Goal: Task Accomplishment & Management: Use online tool/utility

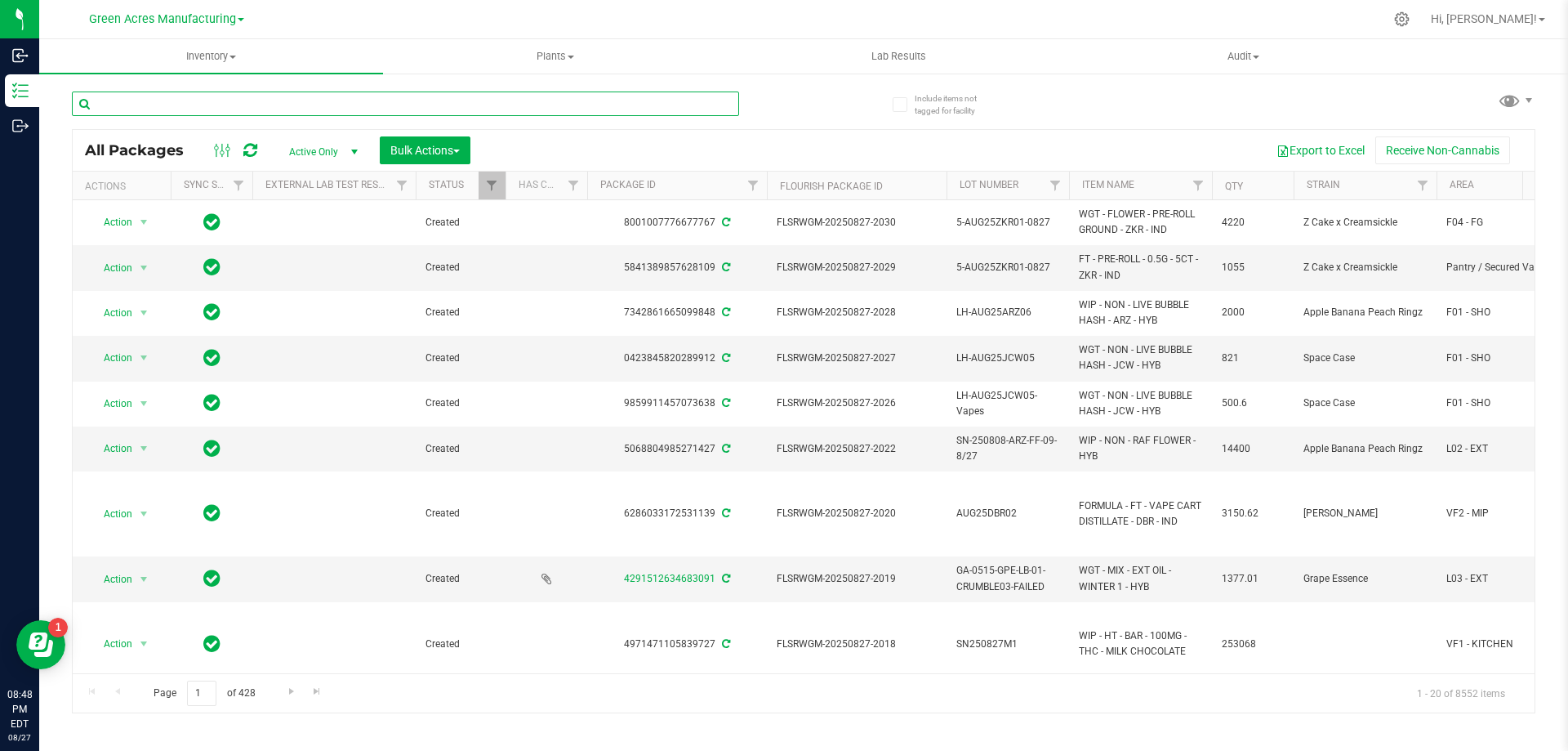
click at [217, 107] on input "text" at bounding box center [406, 104] width 668 height 25
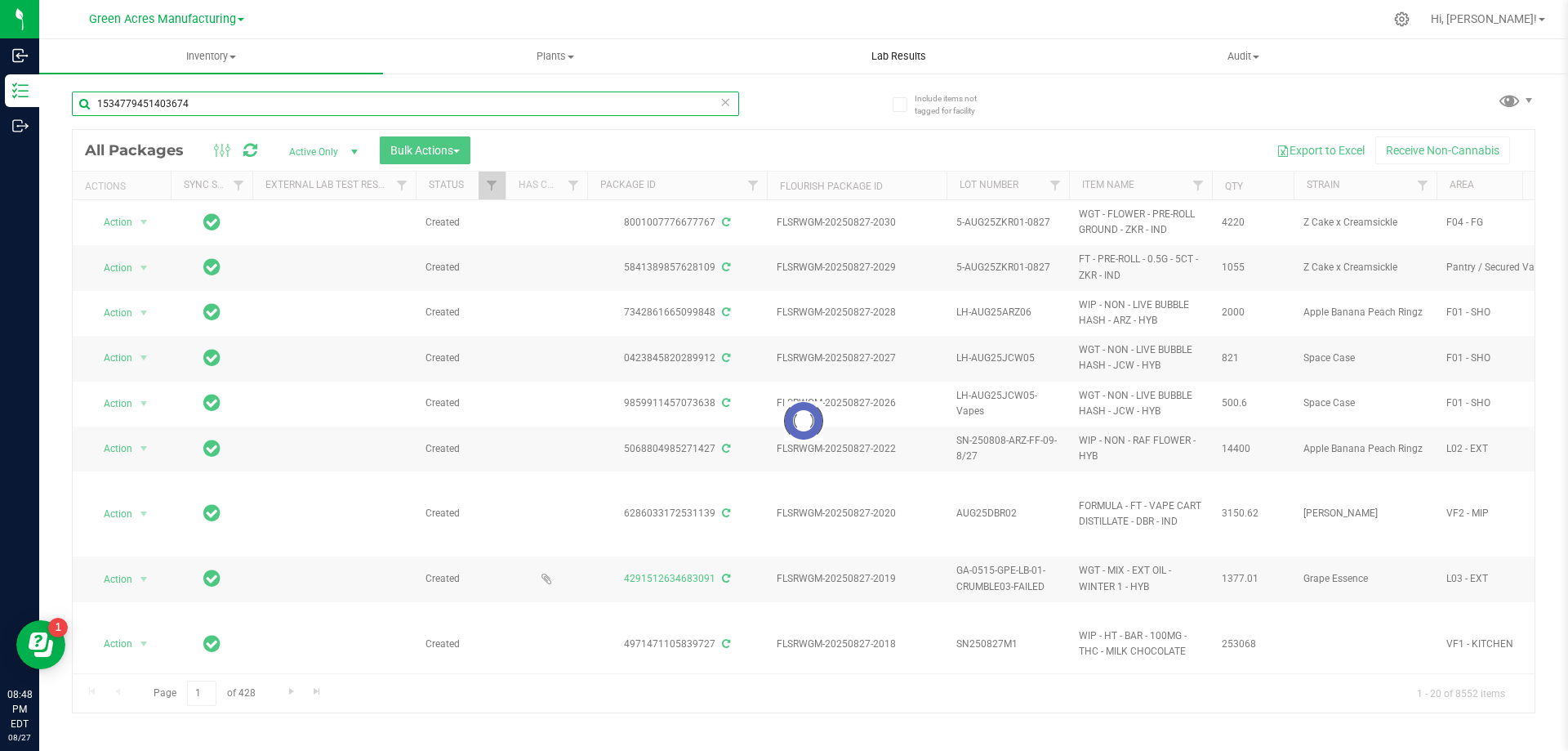
type input "1534779451403674"
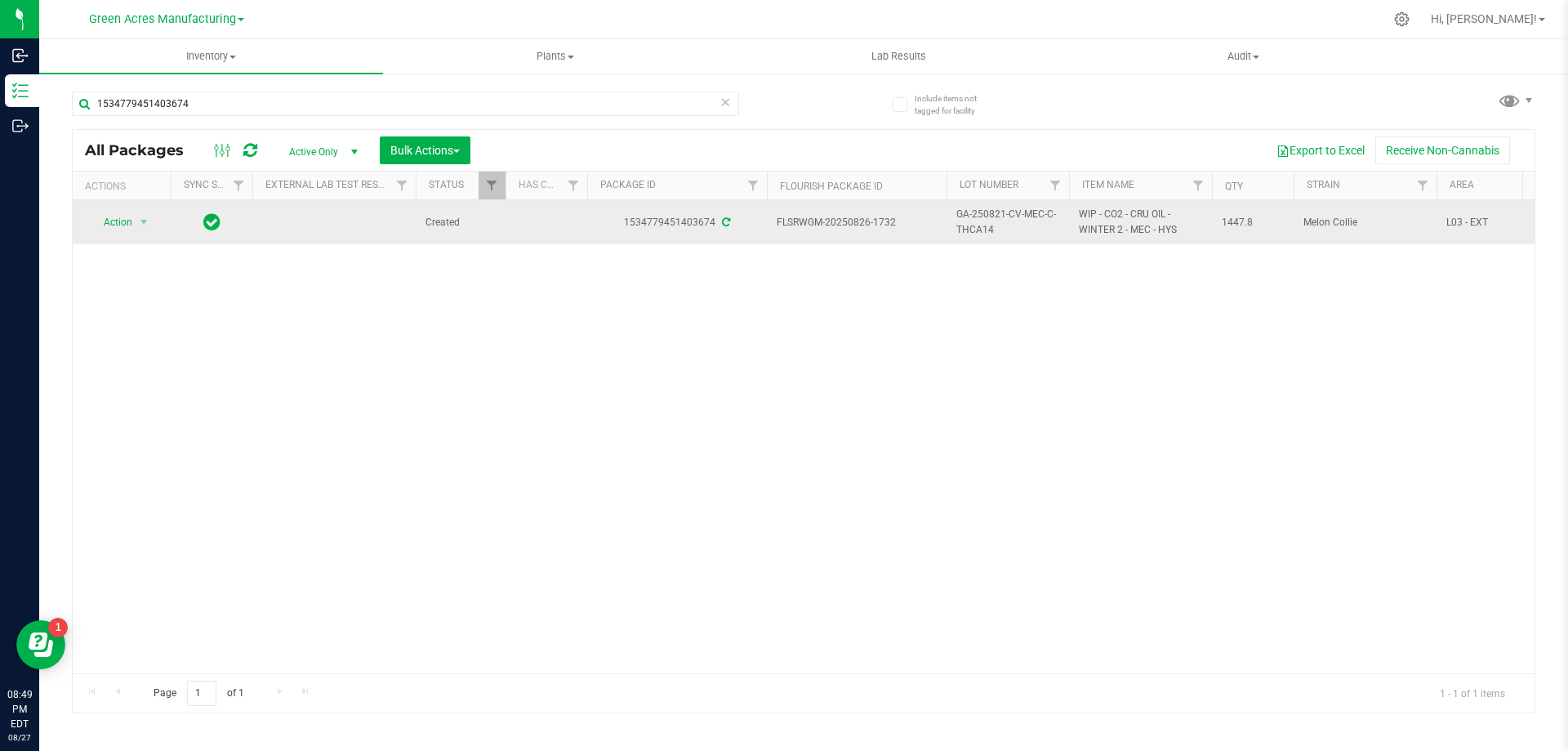
drag, startPoint x: 995, startPoint y: 234, endPoint x: 893, endPoint y: 227, distance: 102.2
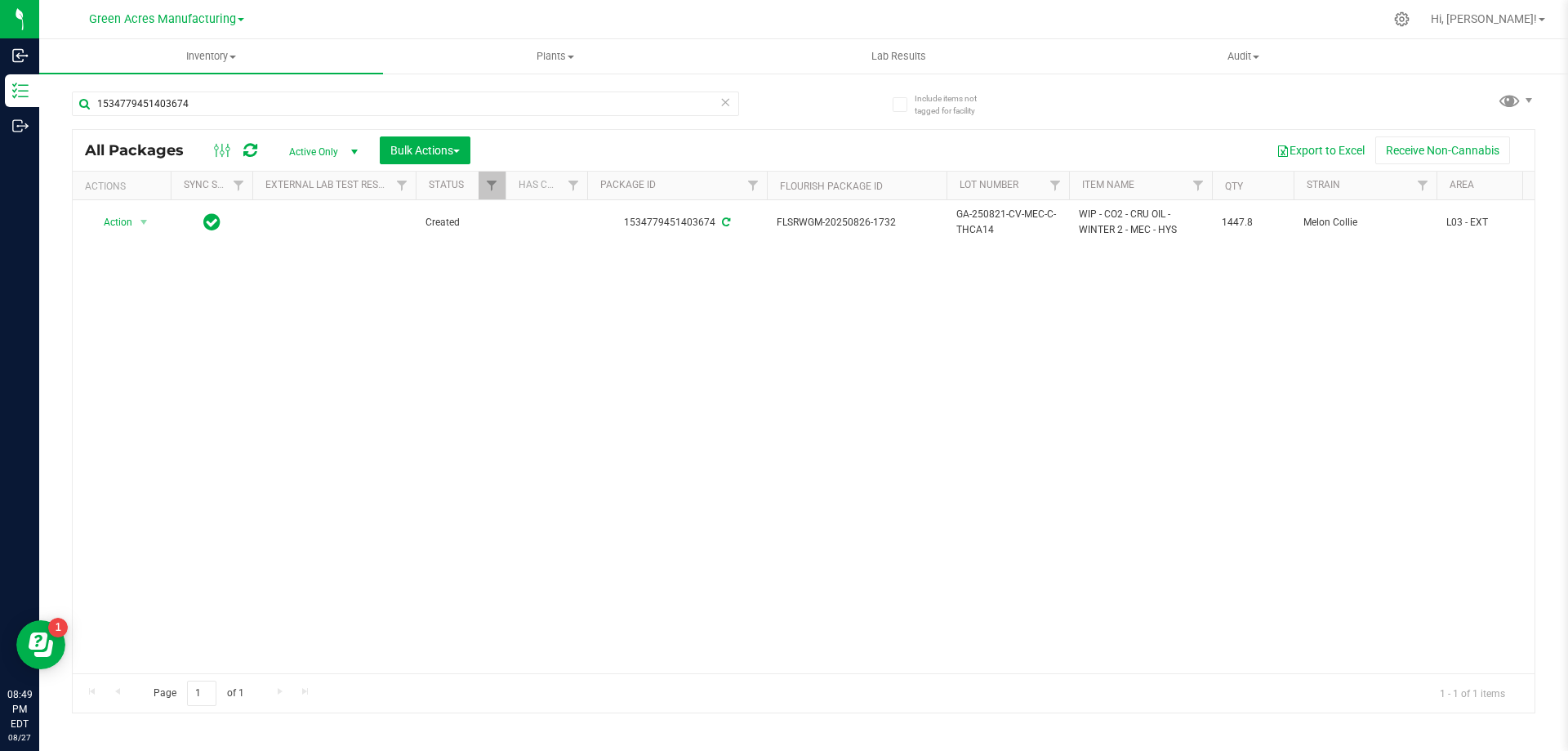
copy tr "GA-250821-CV-MEC-C-THCA14"
click at [981, 386] on div "Action Action Adjust qty Create package Edit attributes Global inventory Locate…" at bounding box center [804, 436] width 1462 height 473
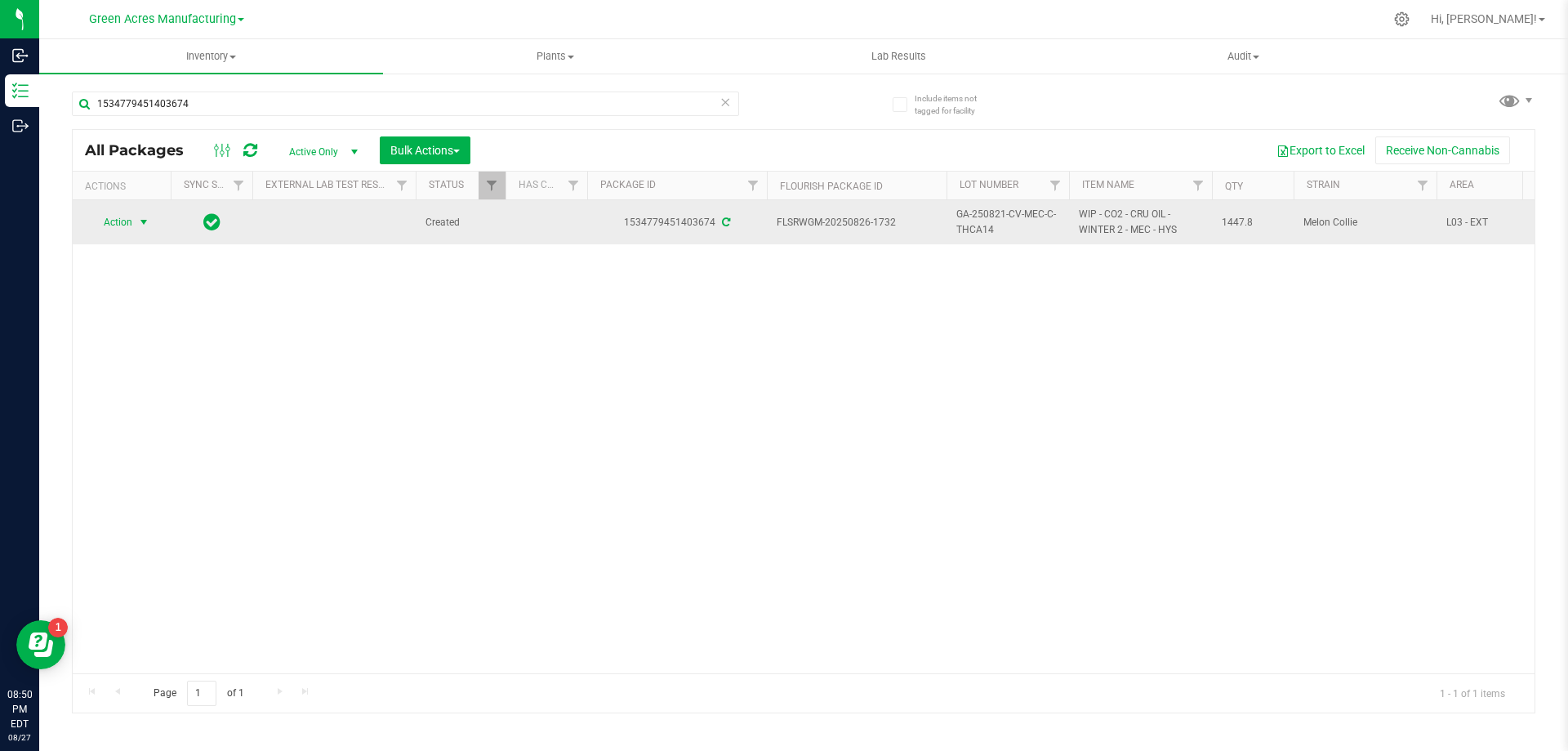
click at [142, 222] on span "select" at bounding box center [144, 222] width 13 height 13
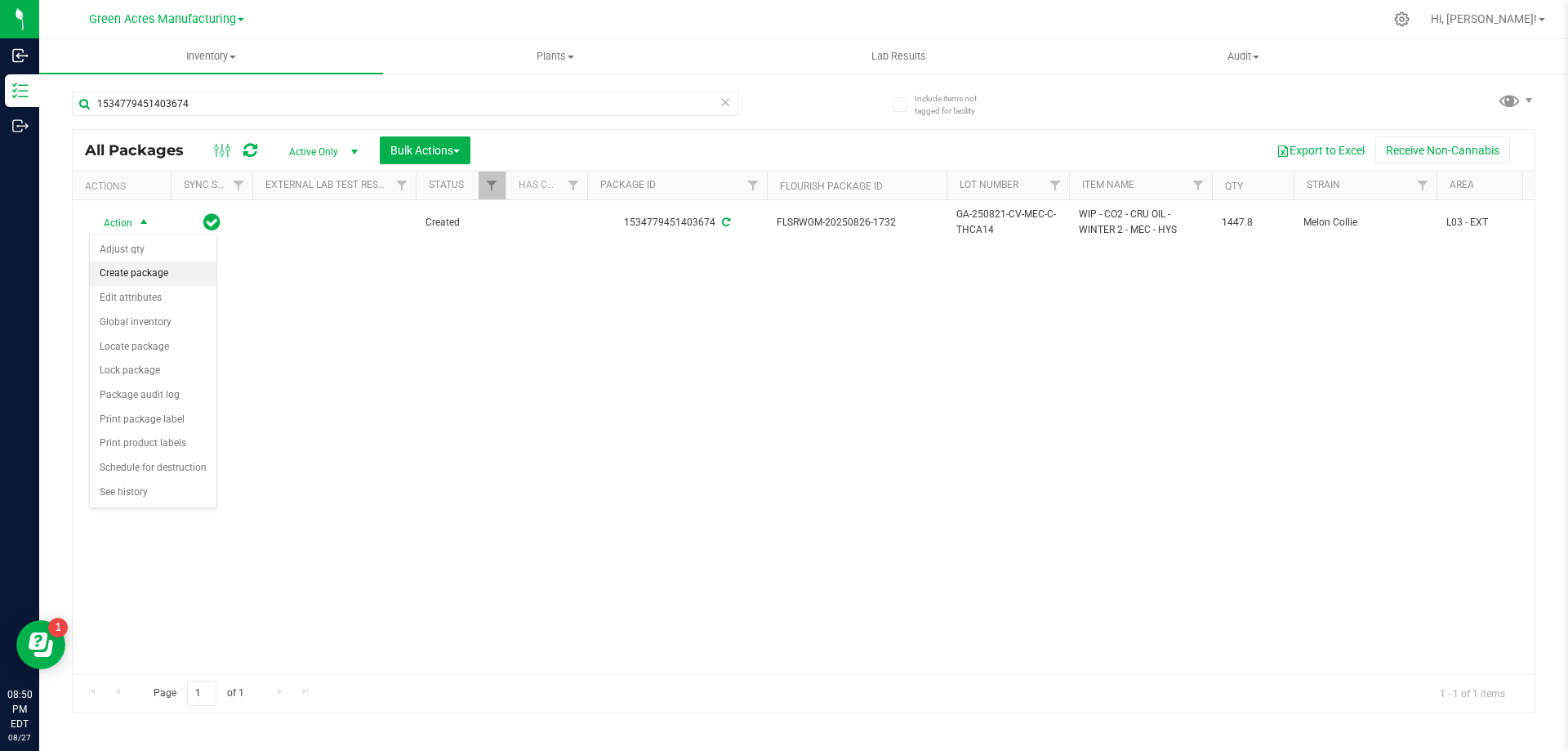
click at [146, 268] on li "Create package" at bounding box center [153, 273] width 126 height 25
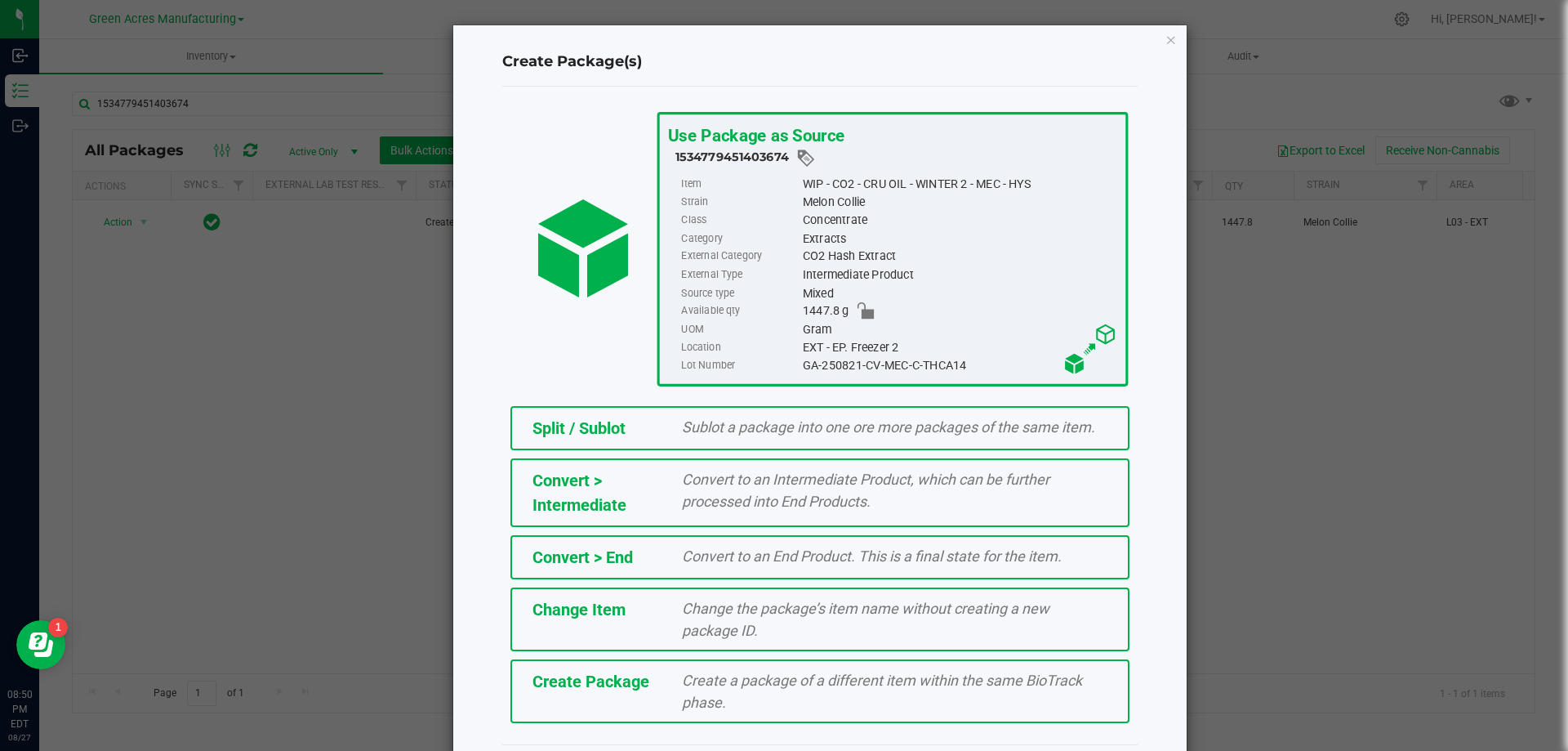
scroll to position [45, 0]
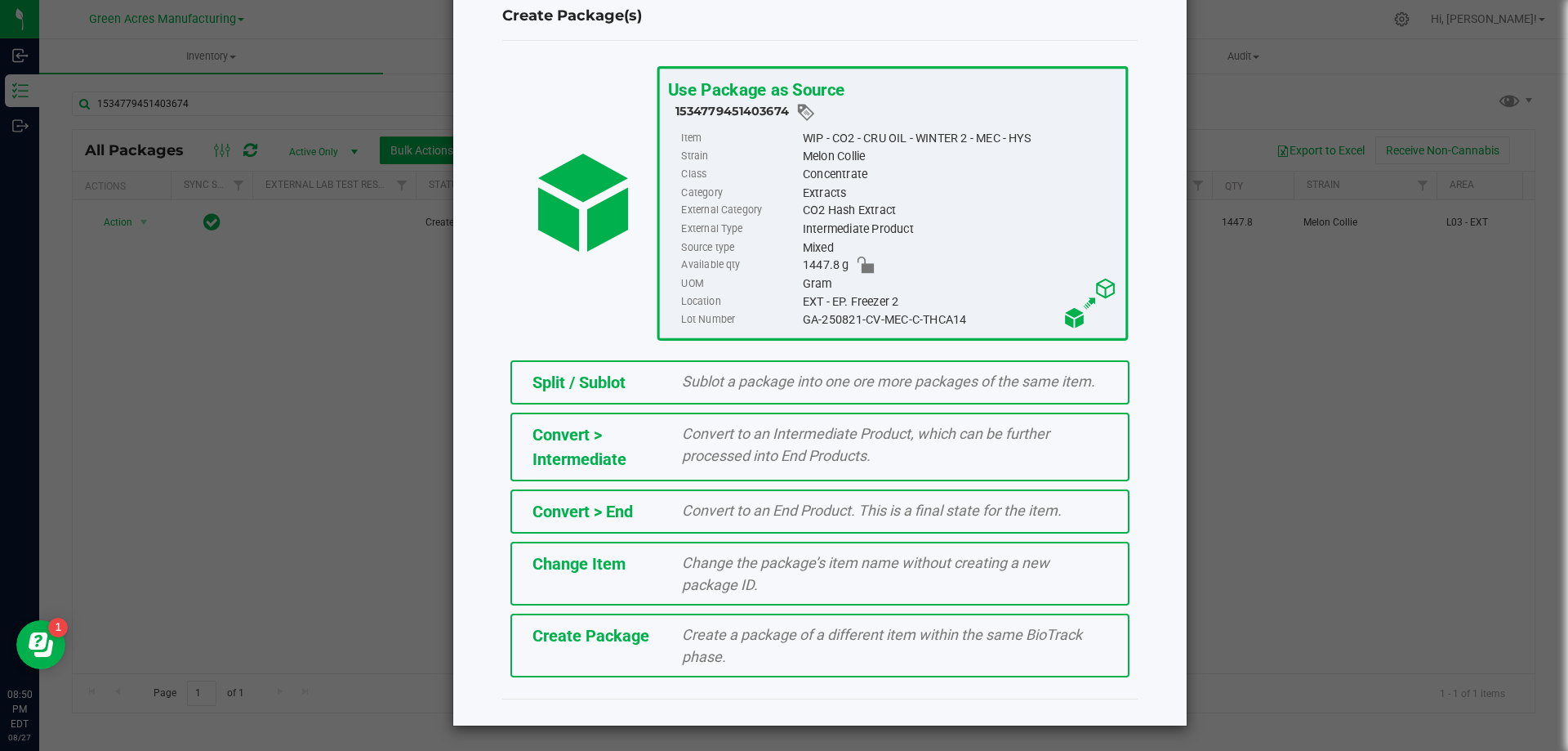
click at [554, 644] on span "Create Package" at bounding box center [591, 635] width 116 height 20
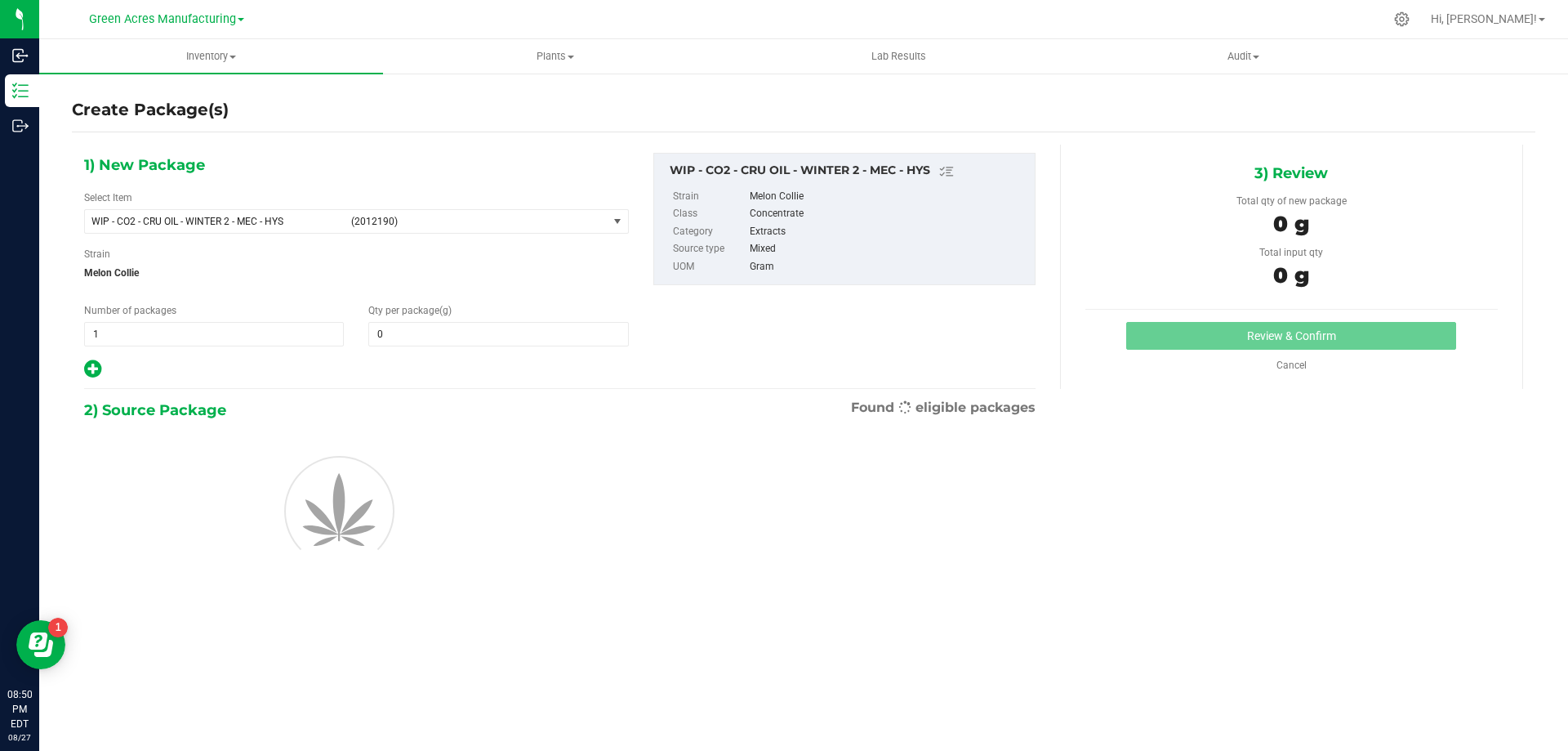
type input "0.0000"
click at [620, 212] on span "select" at bounding box center [618, 221] width 21 height 23
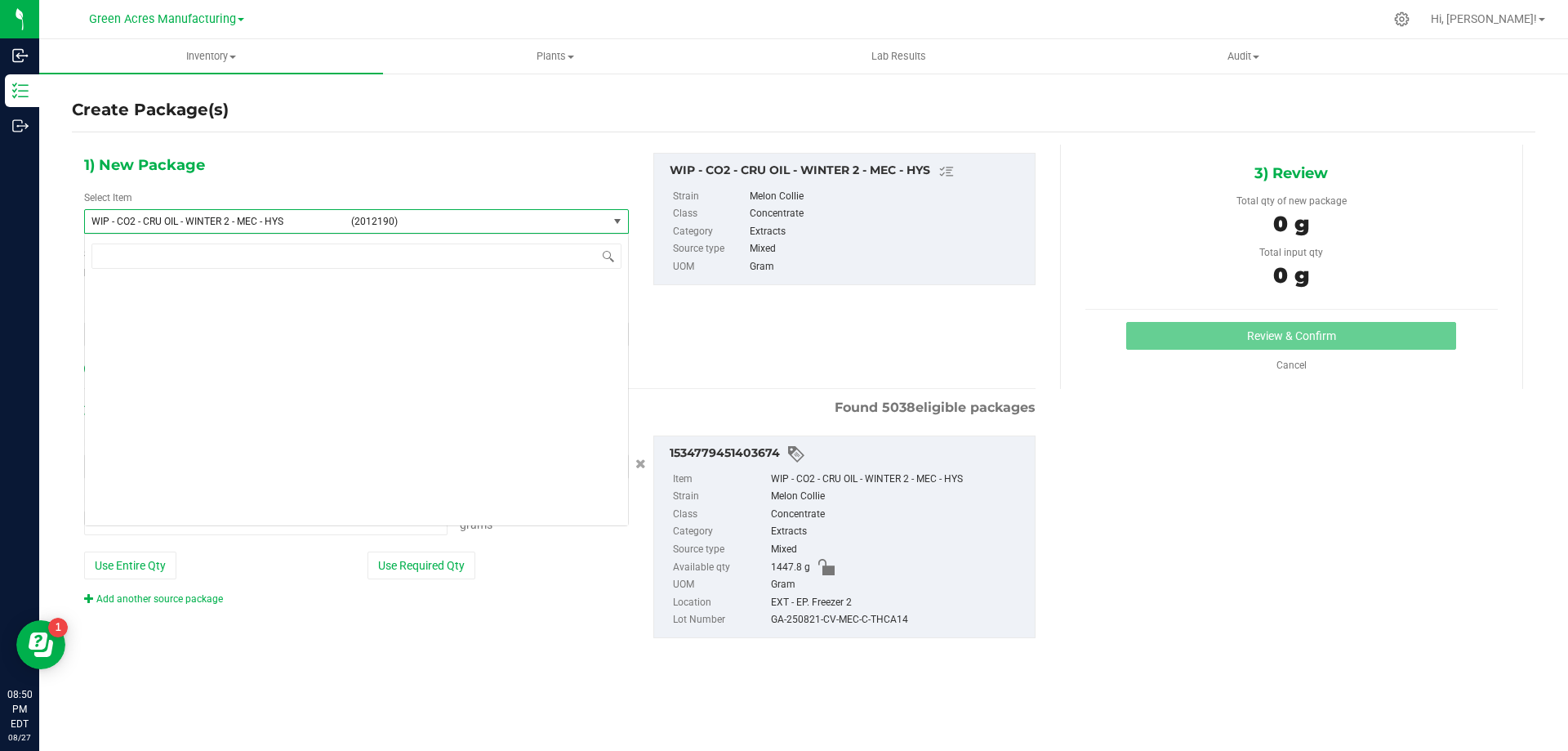
type input "0.0000 g"
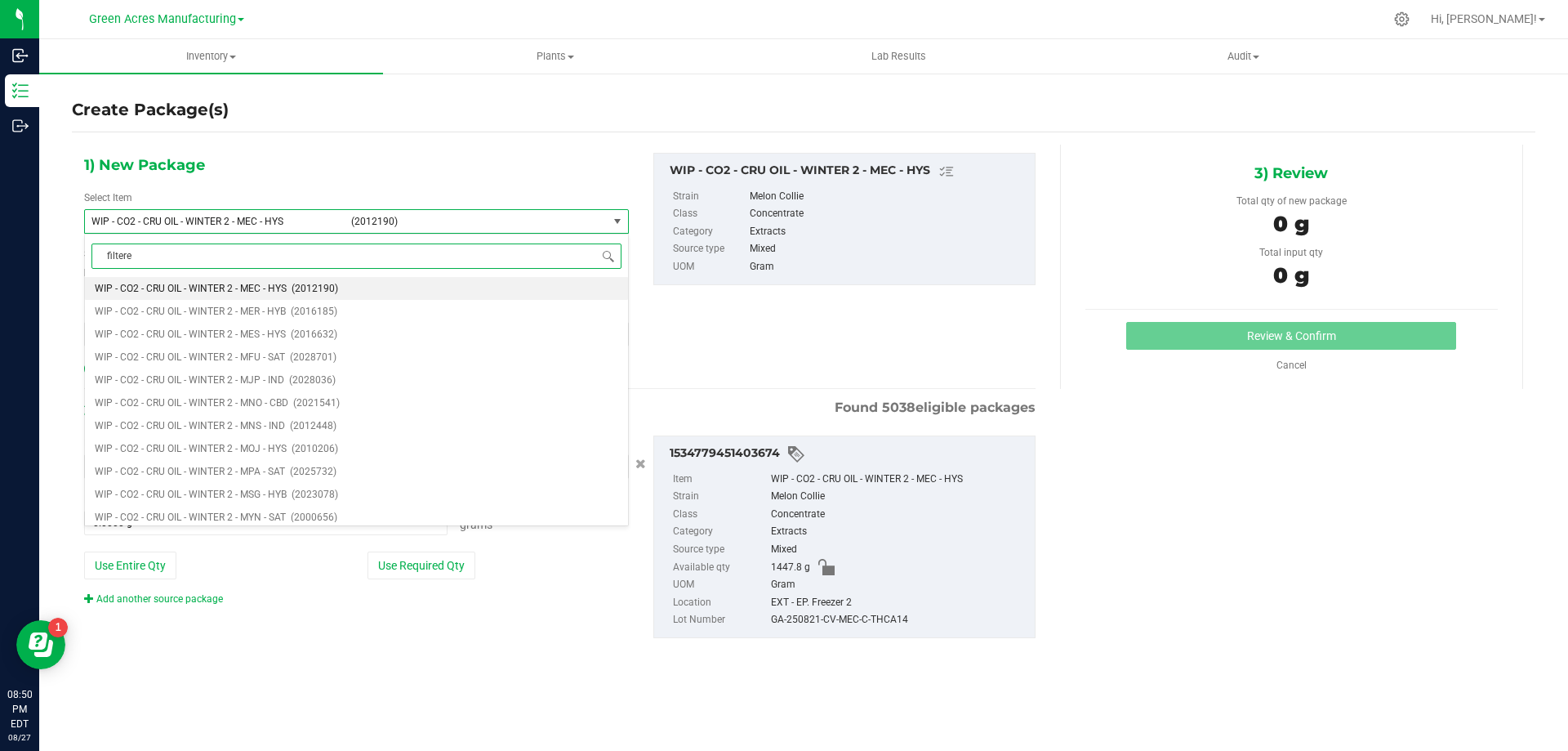
type input "filtered"
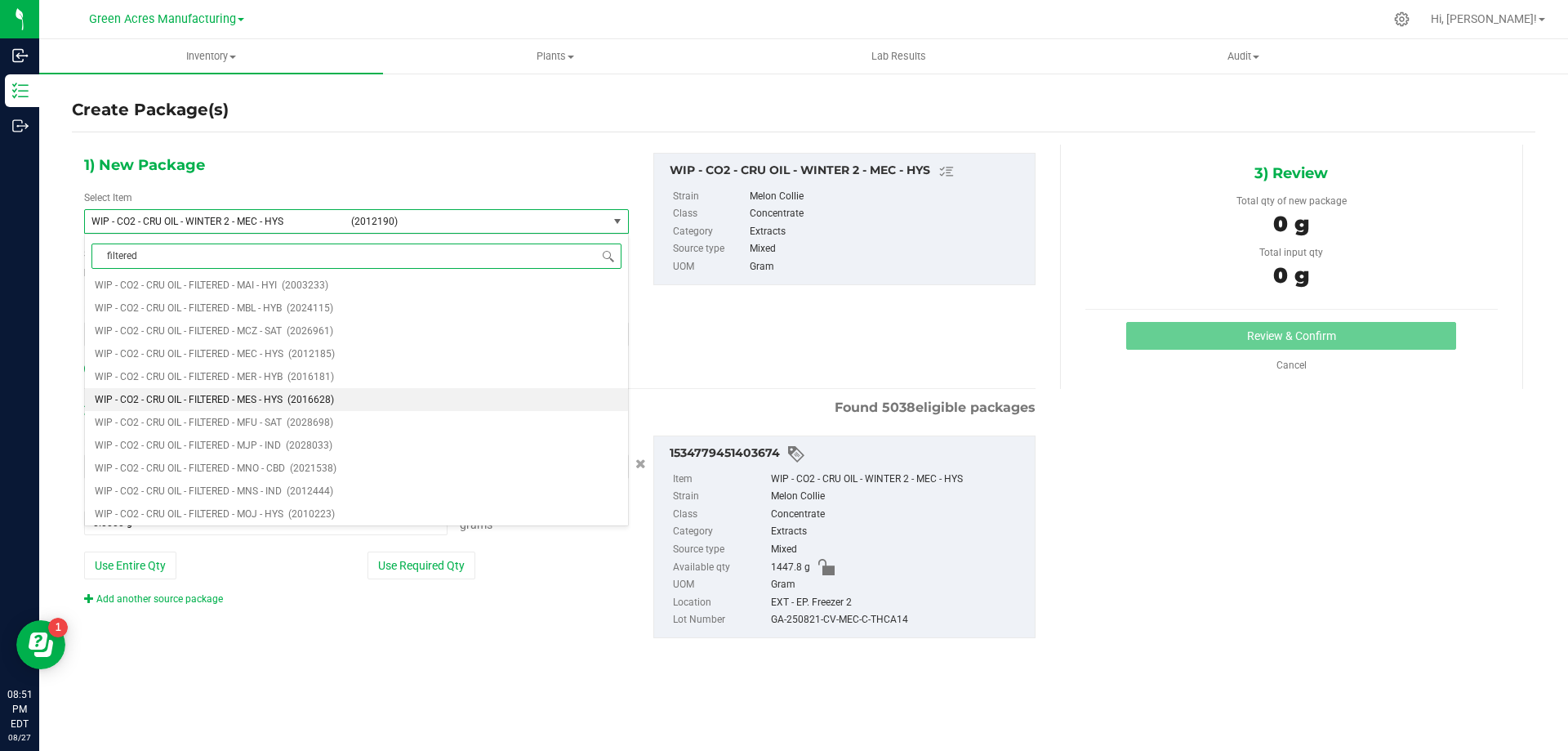
scroll to position [2777, 0]
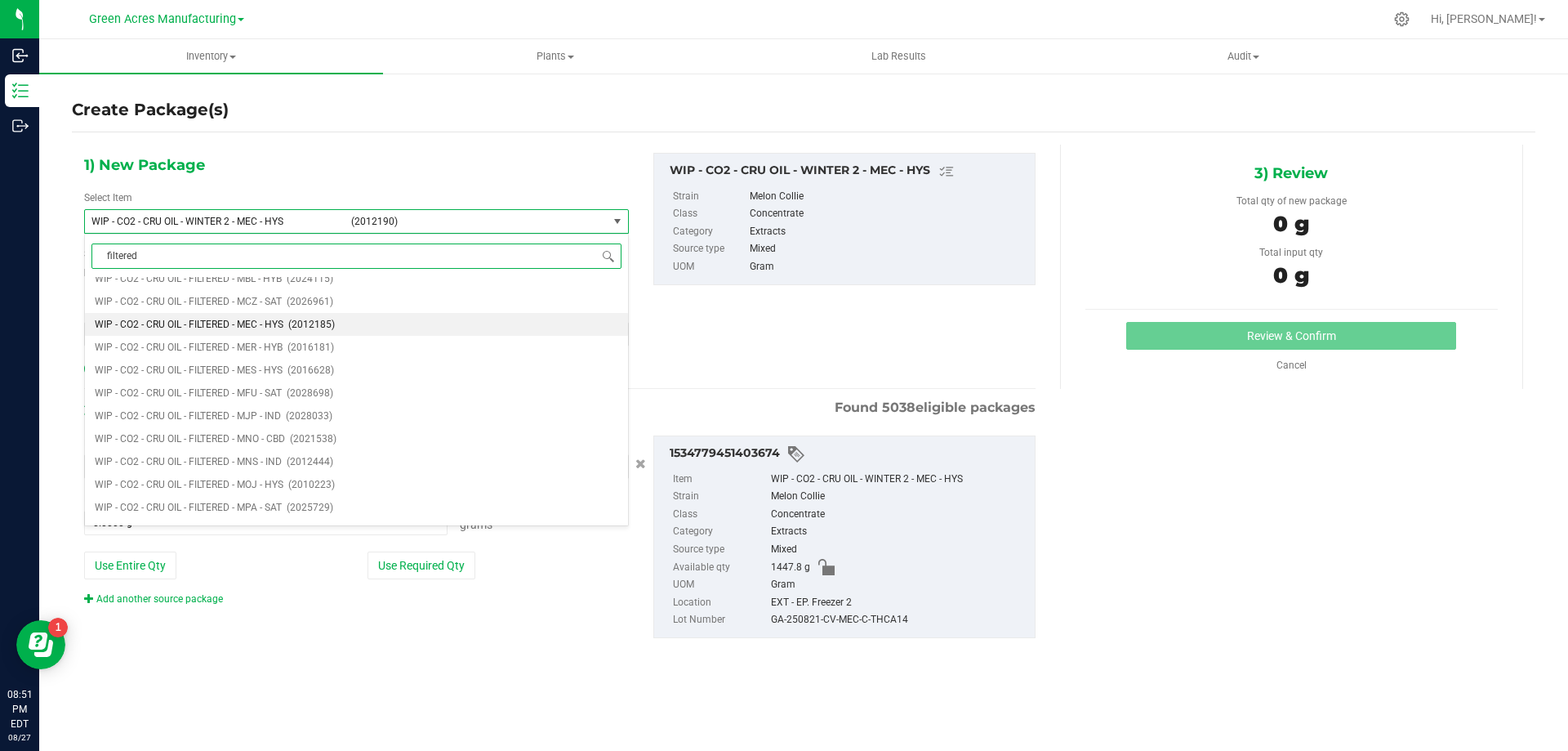
click at [159, 326] on span "WIP - CO2 - CRU OIL - FILTERED - MEC - HYS" at bounding box center [189, 325] width 188 height 12
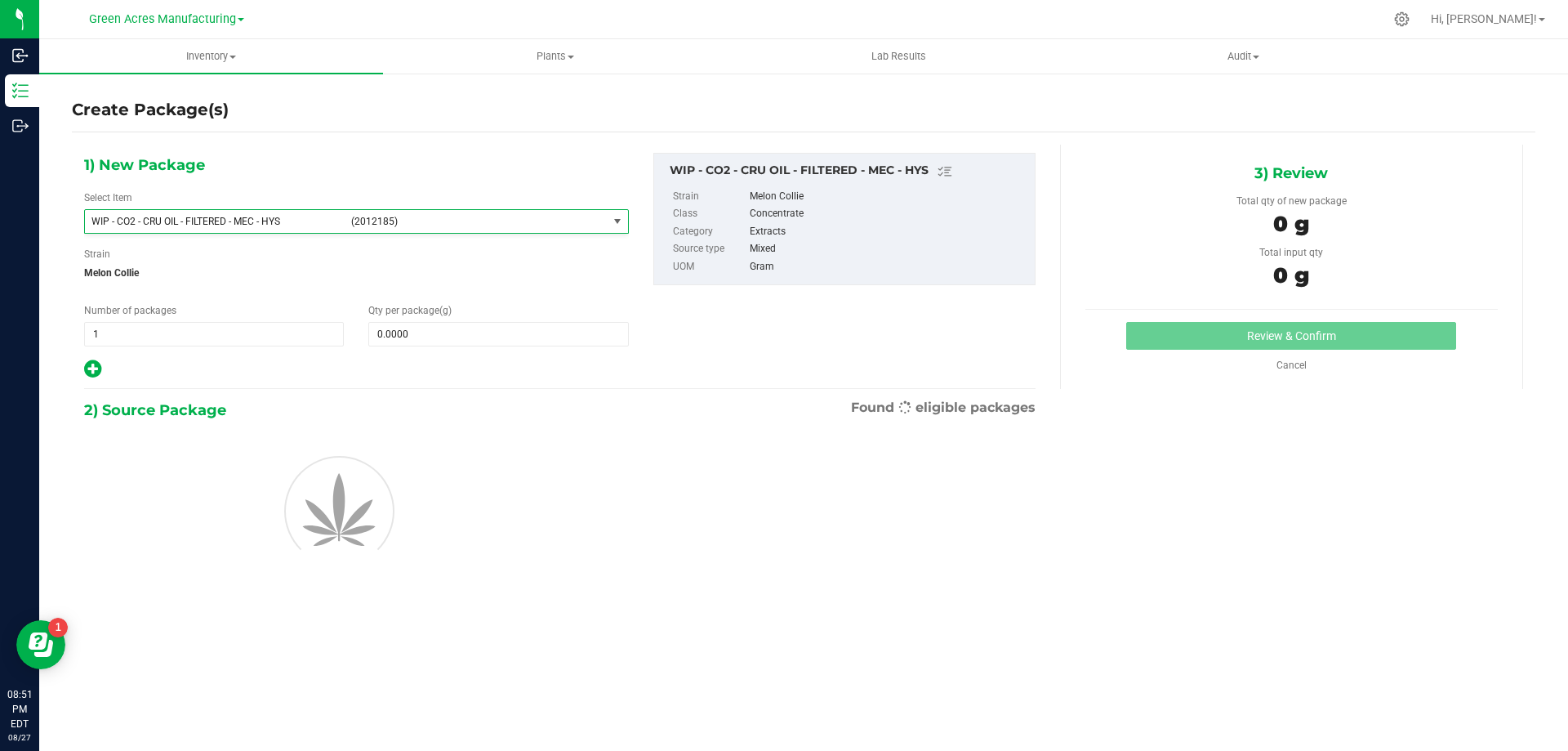
type input "0.0000"
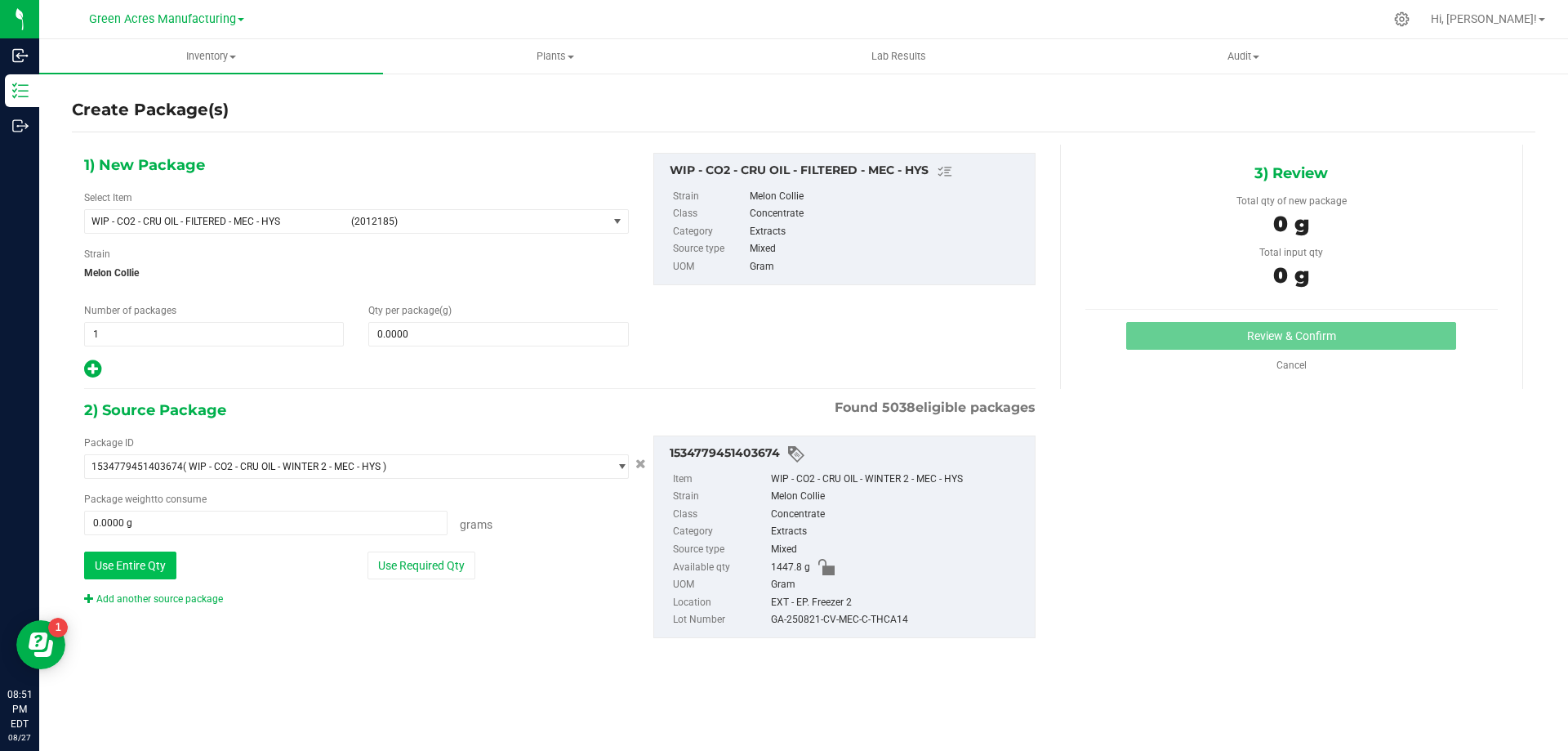
drag, startPoint x: 149, startPoint y: 563, endPoint x: 159, endPoint y: 552, distance: 14.9
click at [148, 563] on button "Use Entire Qty" at bounding box center [131, 565] width 93 height 28
type input "1447.8000 g"
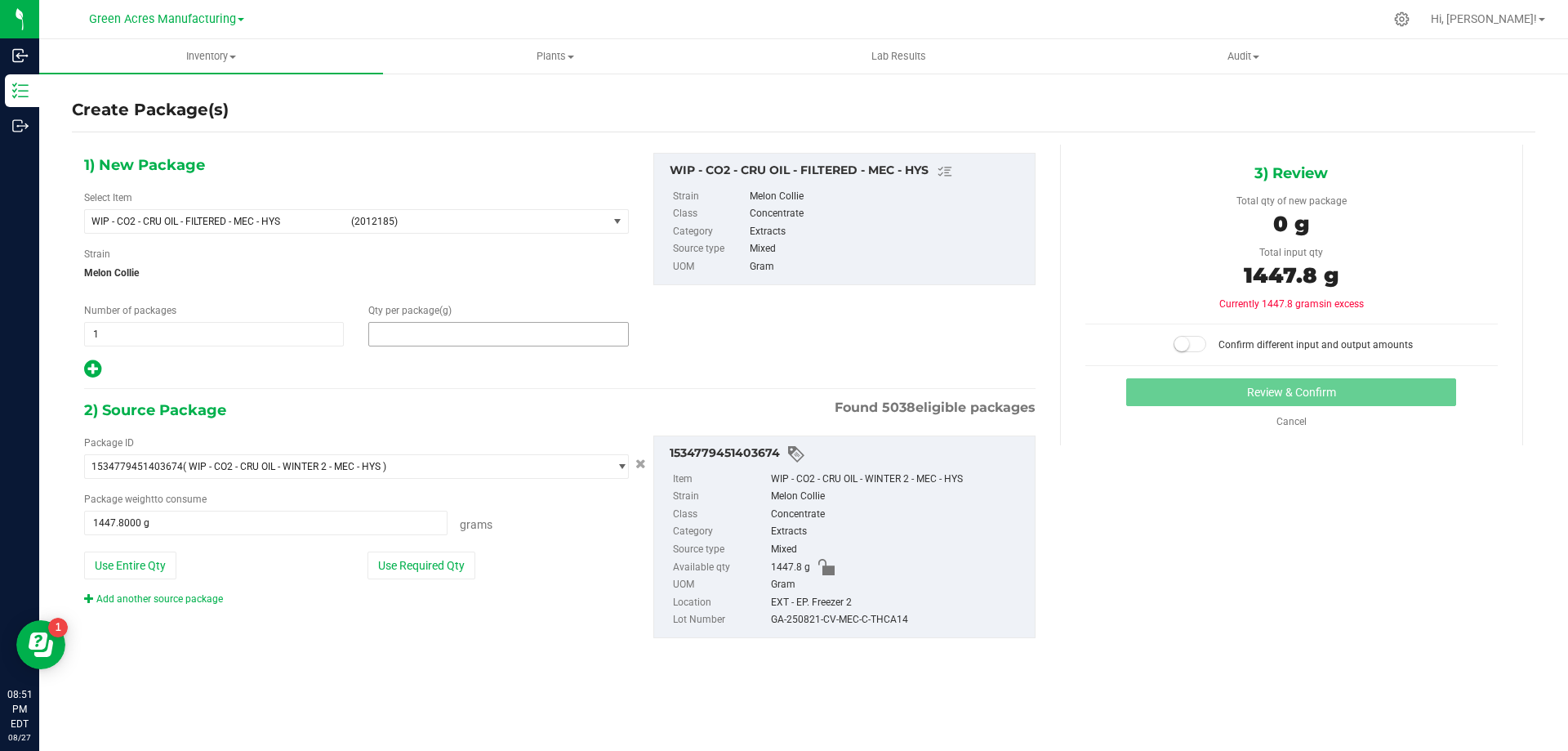
click at [465, 329] on span at bounding box center [498, 335] width 259 height 25
type input "1447.8"
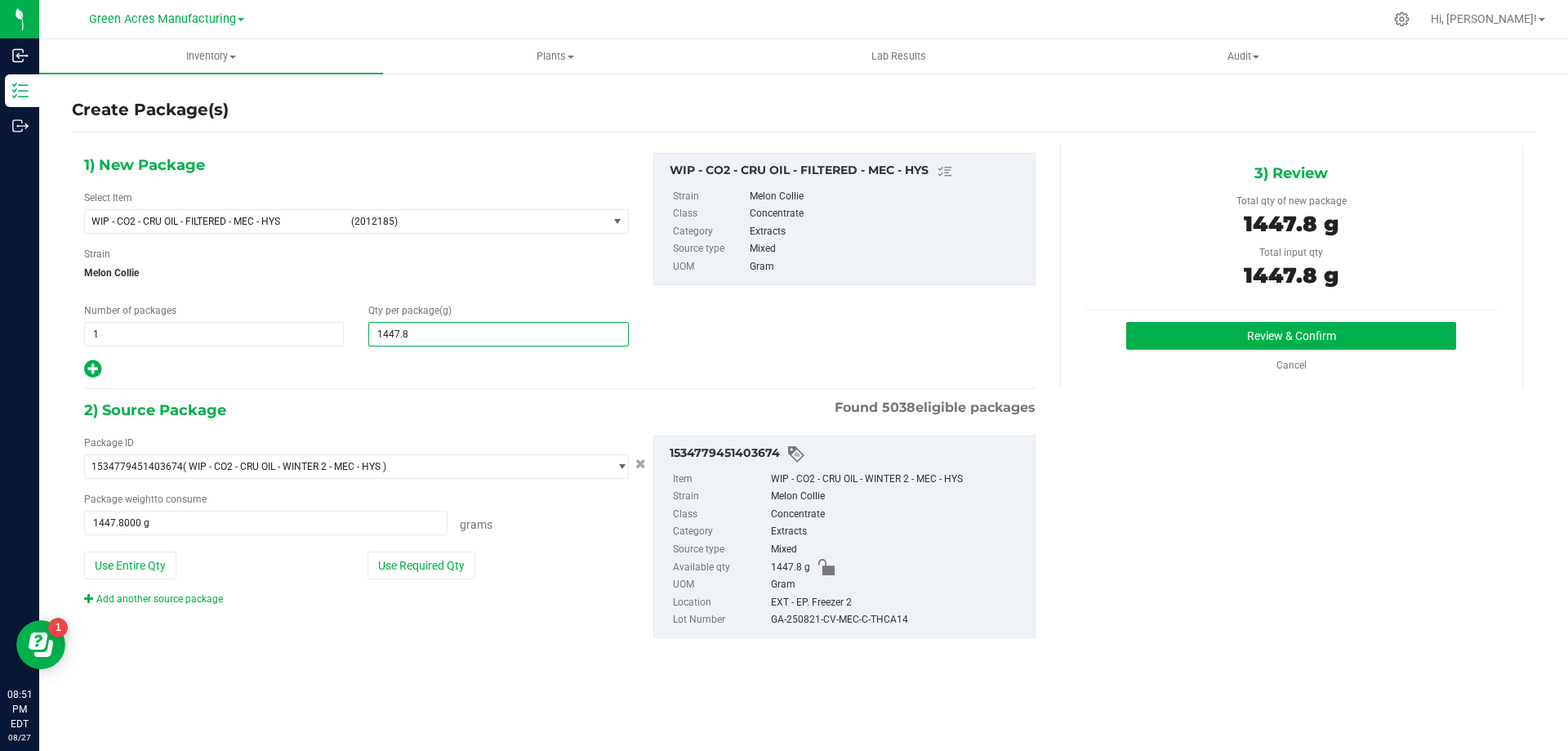
type input "1,447.8000"
click at [596, 420] on div "2) Source Package Found 5038 eligible packages" at bounding box center [560, 410] width 952 height 25
click at [1318, 341] on button "Review & Confirm" at bounding box center [1290, 336] width 330 height 28
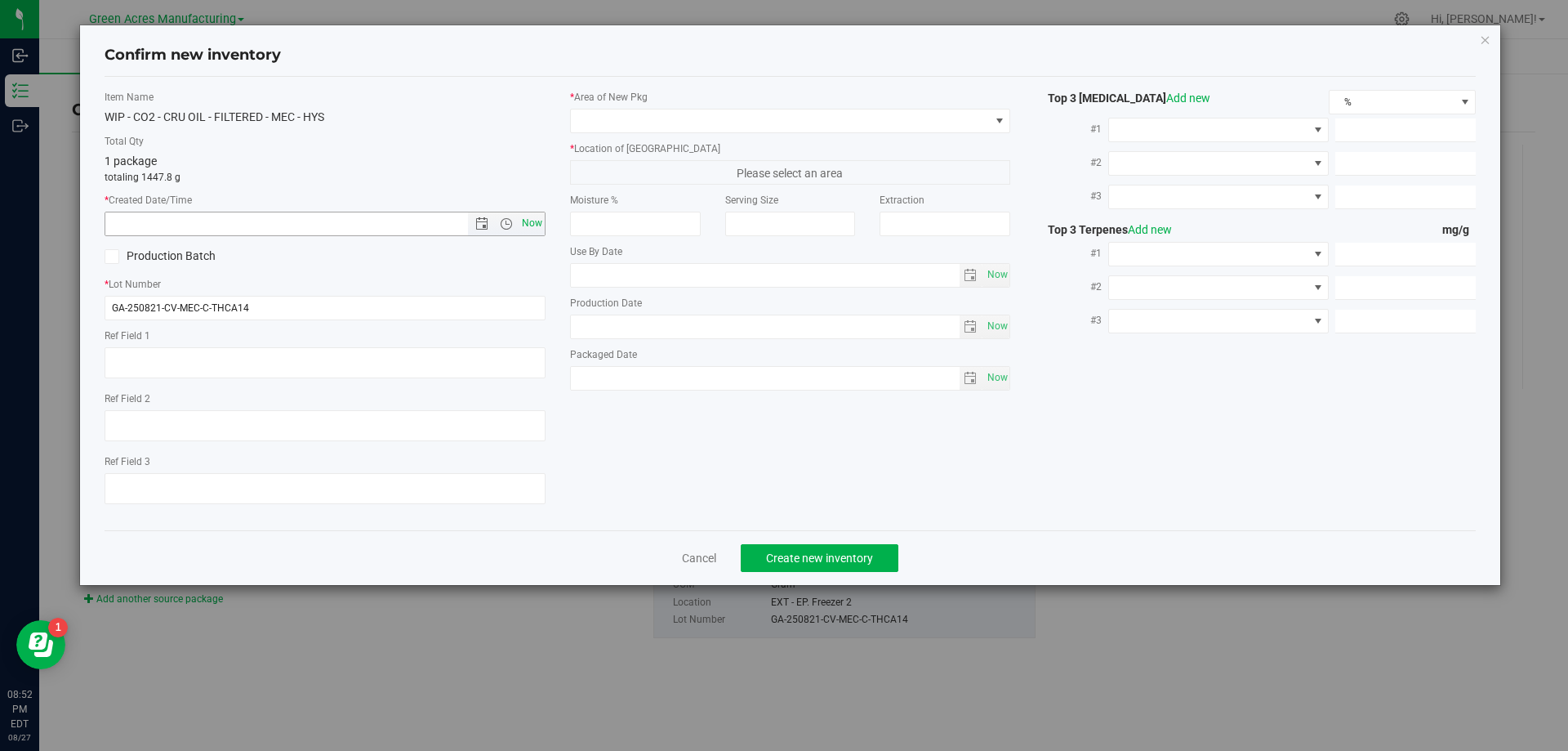
click at [541, 220] on span "Now" at bounding box center [532, 223] width 28 height 24
type input "[DATE] 8:52 PM"
click at [981, 116] on span at bounding box center [780, 121] width 419 height 23
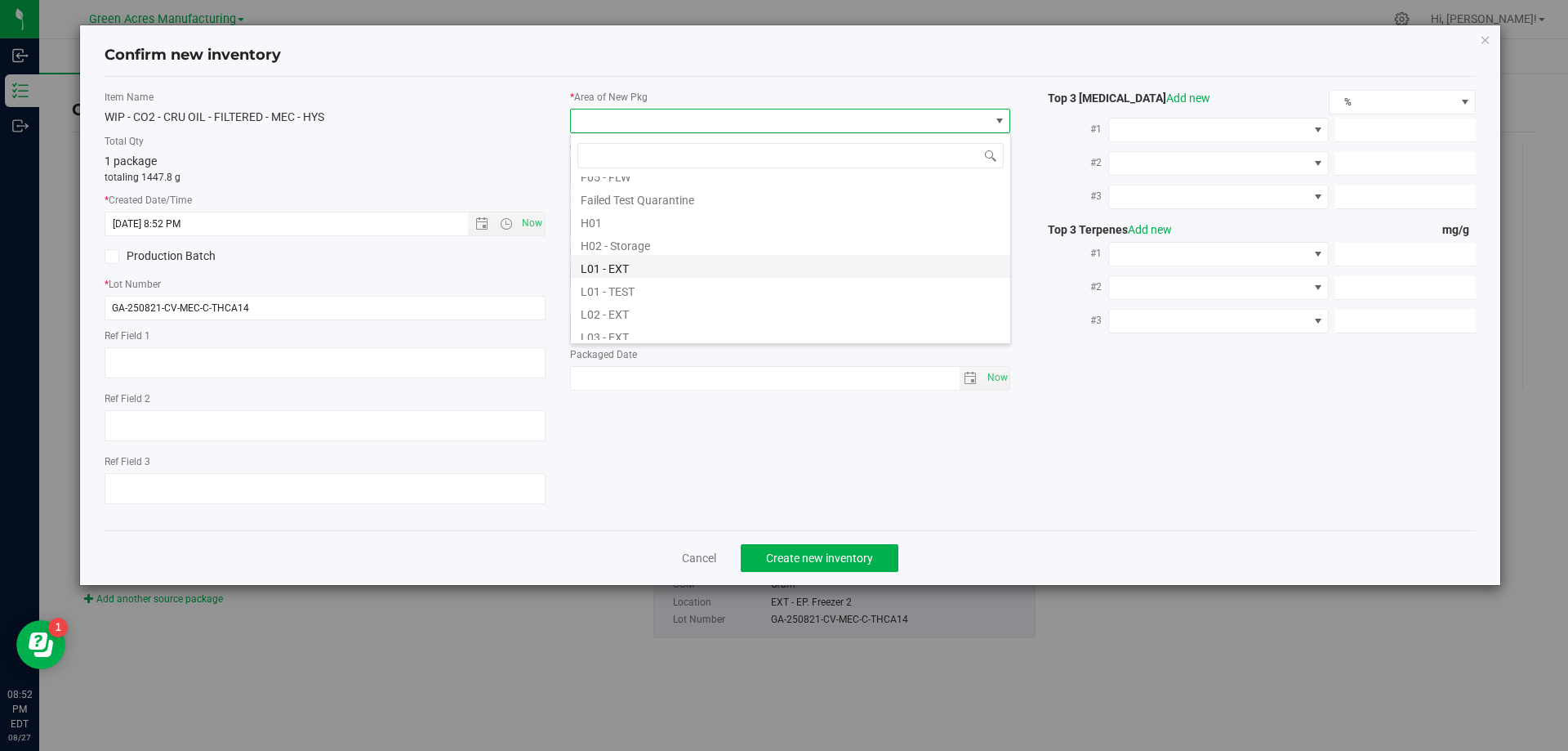
scroll to position [245, 0]
click at [639, 304] on li "L03 - EXT" at bounding box center [791, 309] width 440 height 23
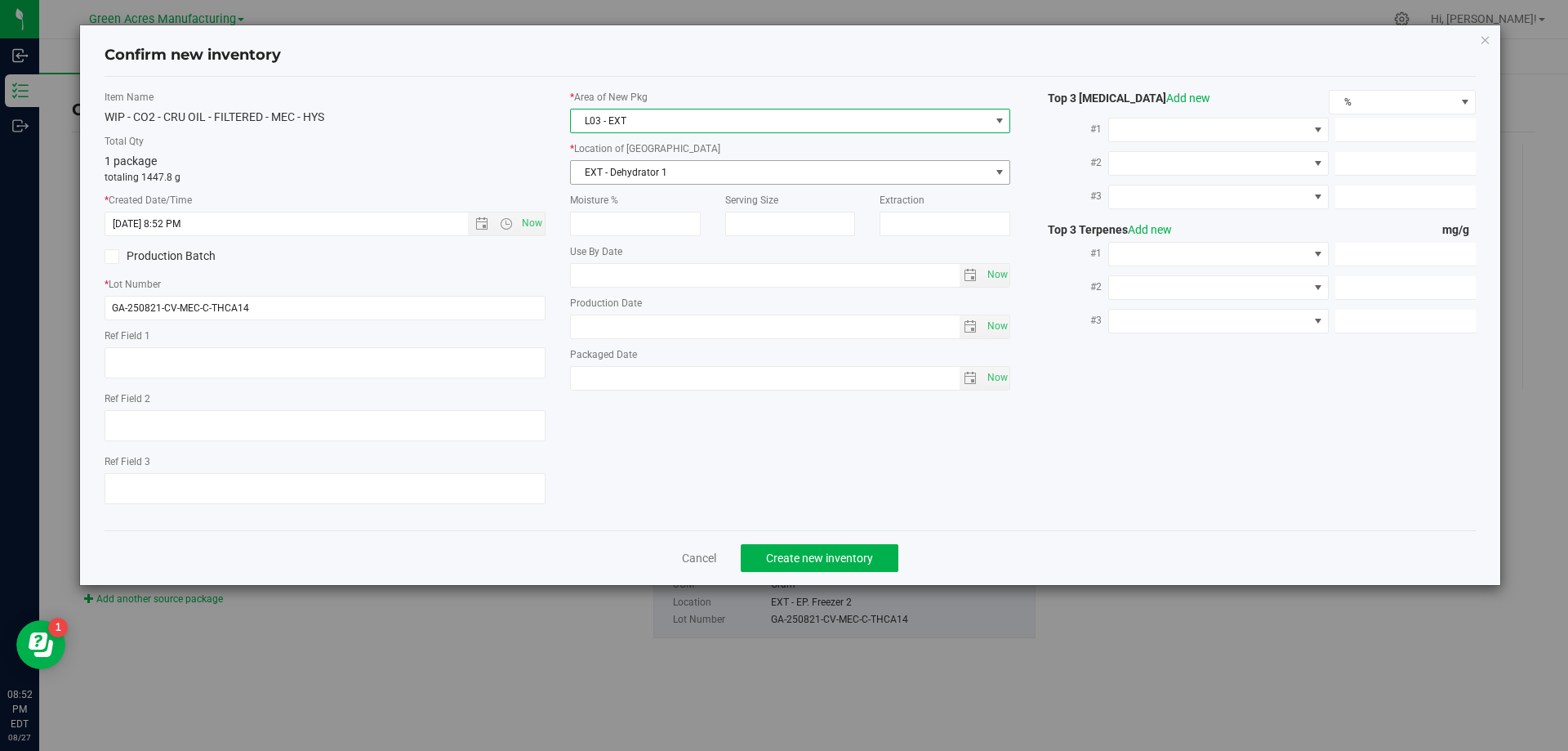
click at [782, 176] on span "EXT - Dehydrator 1" at bounding box center [780, 173] width 419 height 23
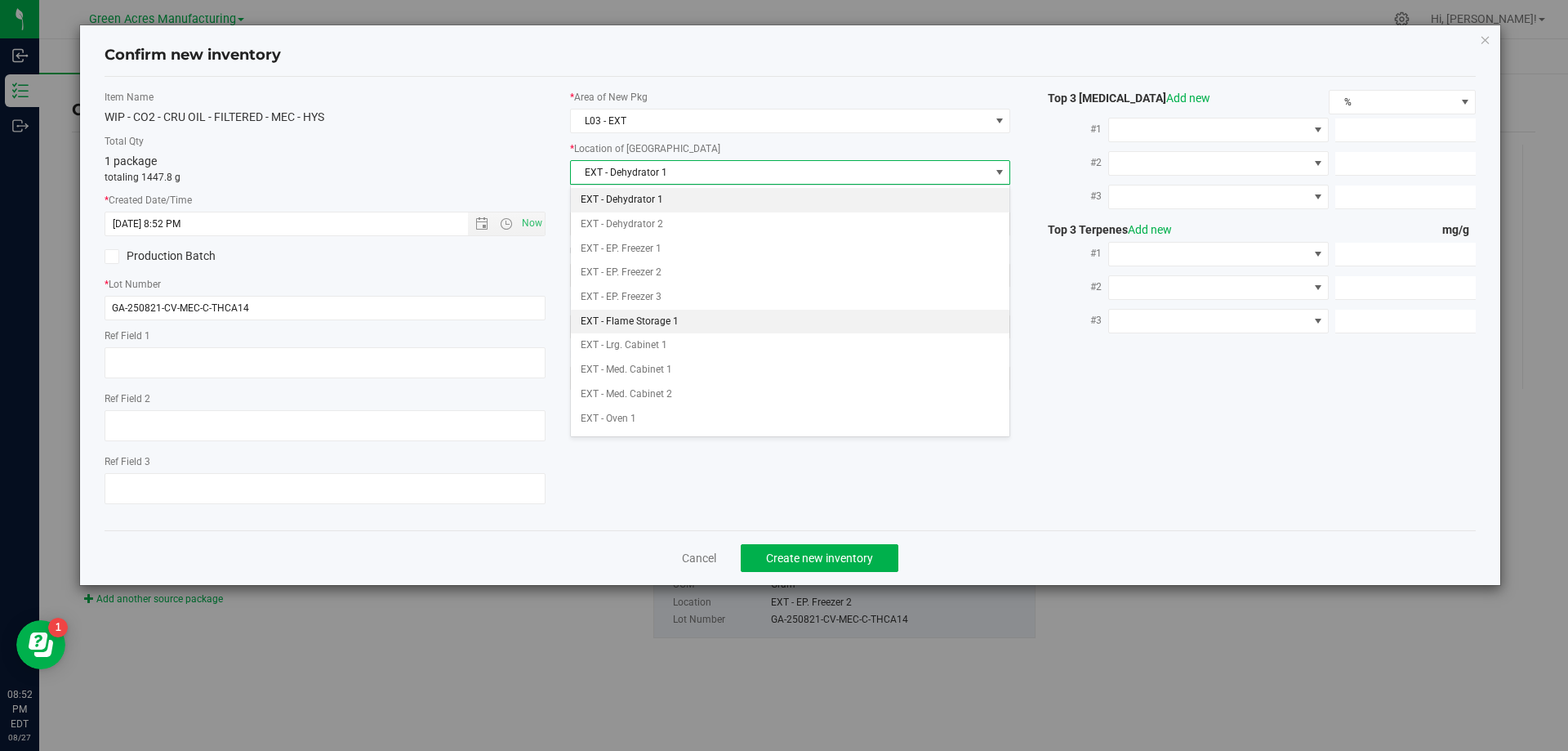
click at [721, 323] on li "EXT - Flame Storage 1" at bounding box center [791, 322] width 440 height 25
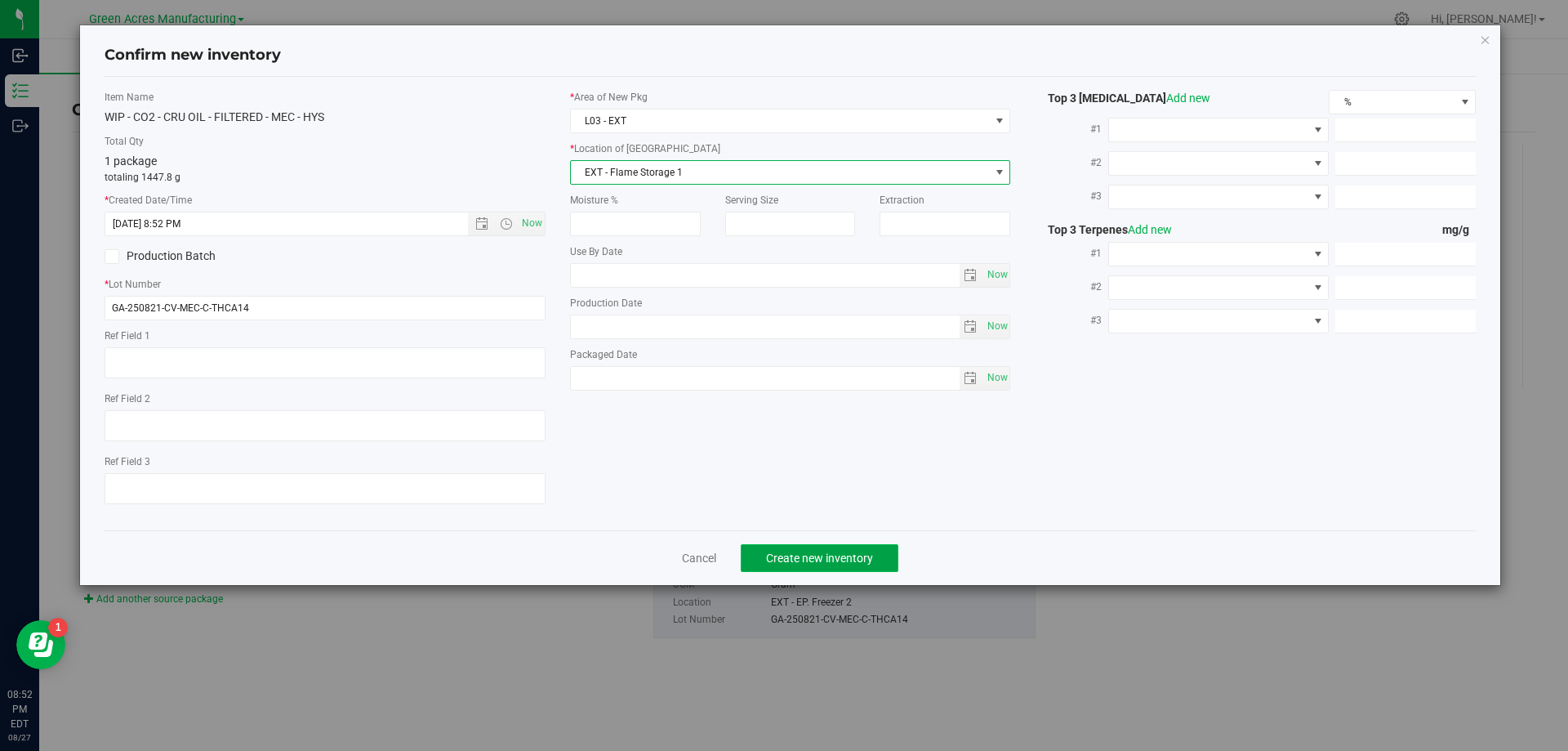
click at [839, 561] on span "Create new inventory" at bounding box center [820, 558] width 107 height 13
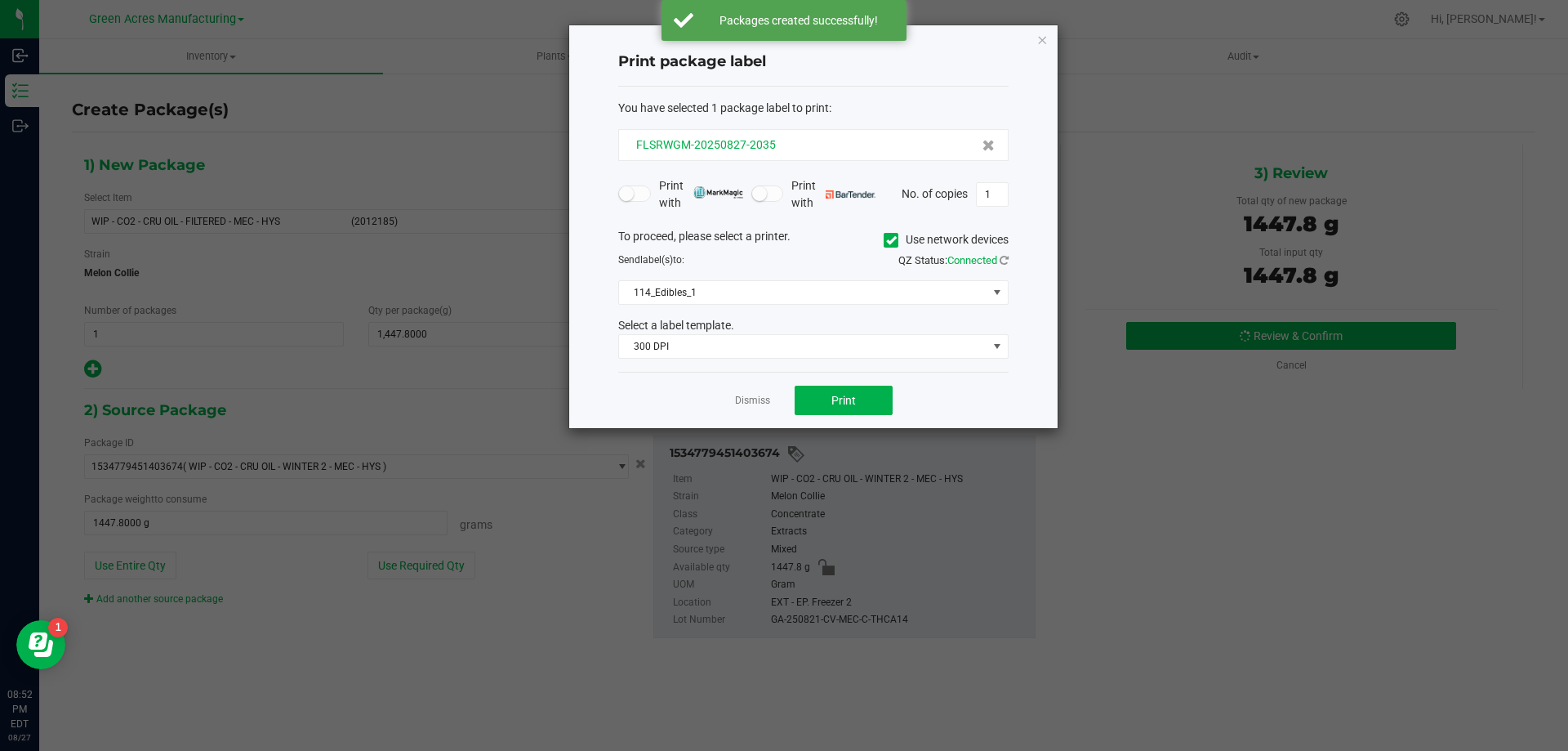
click at [791, 148] on div "FLSRWGM-20250827-2035" at bounding box center [813, 145] width 363 height 17
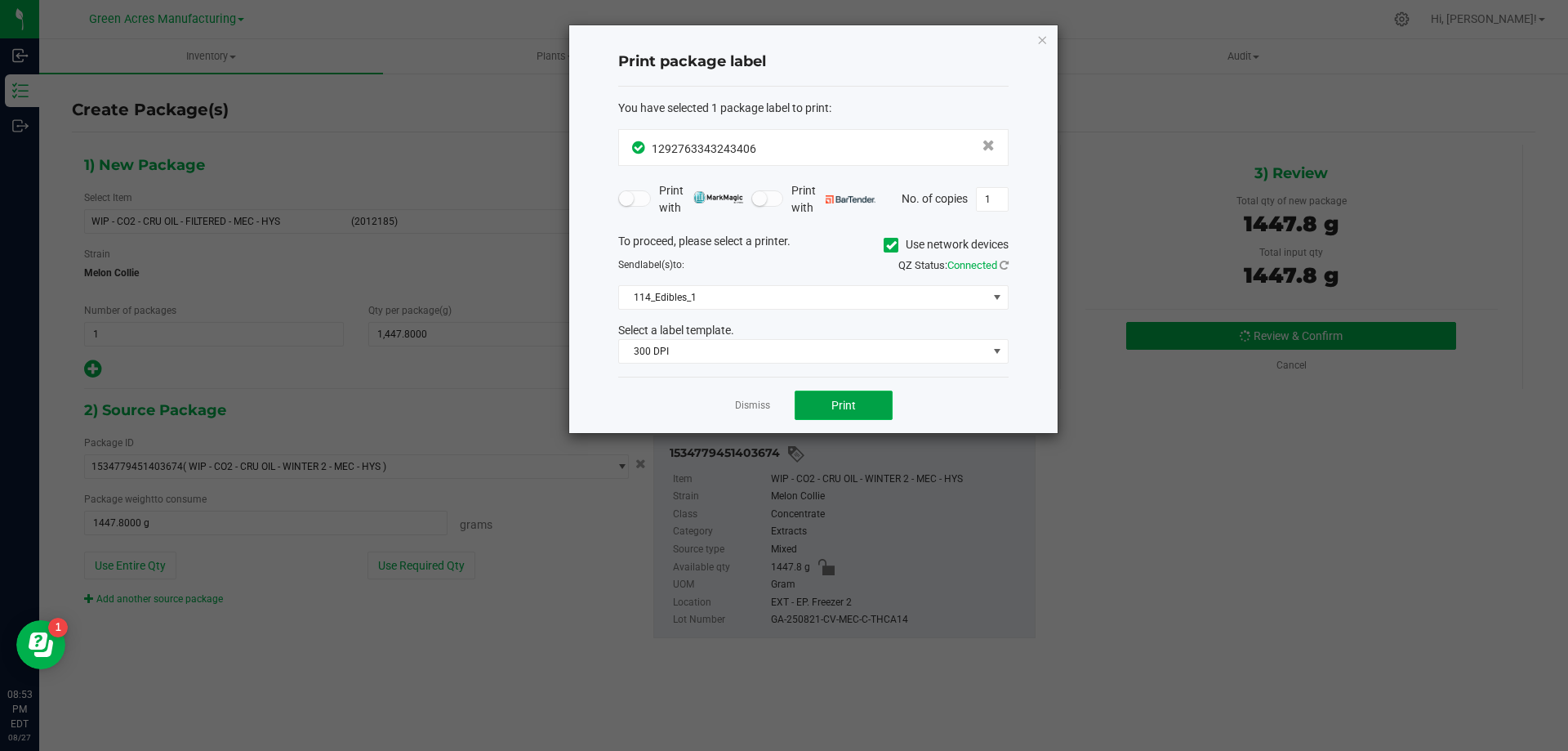
click at [860, 402] on button "Print" at bounding box center [843, 406] width 98 height 30
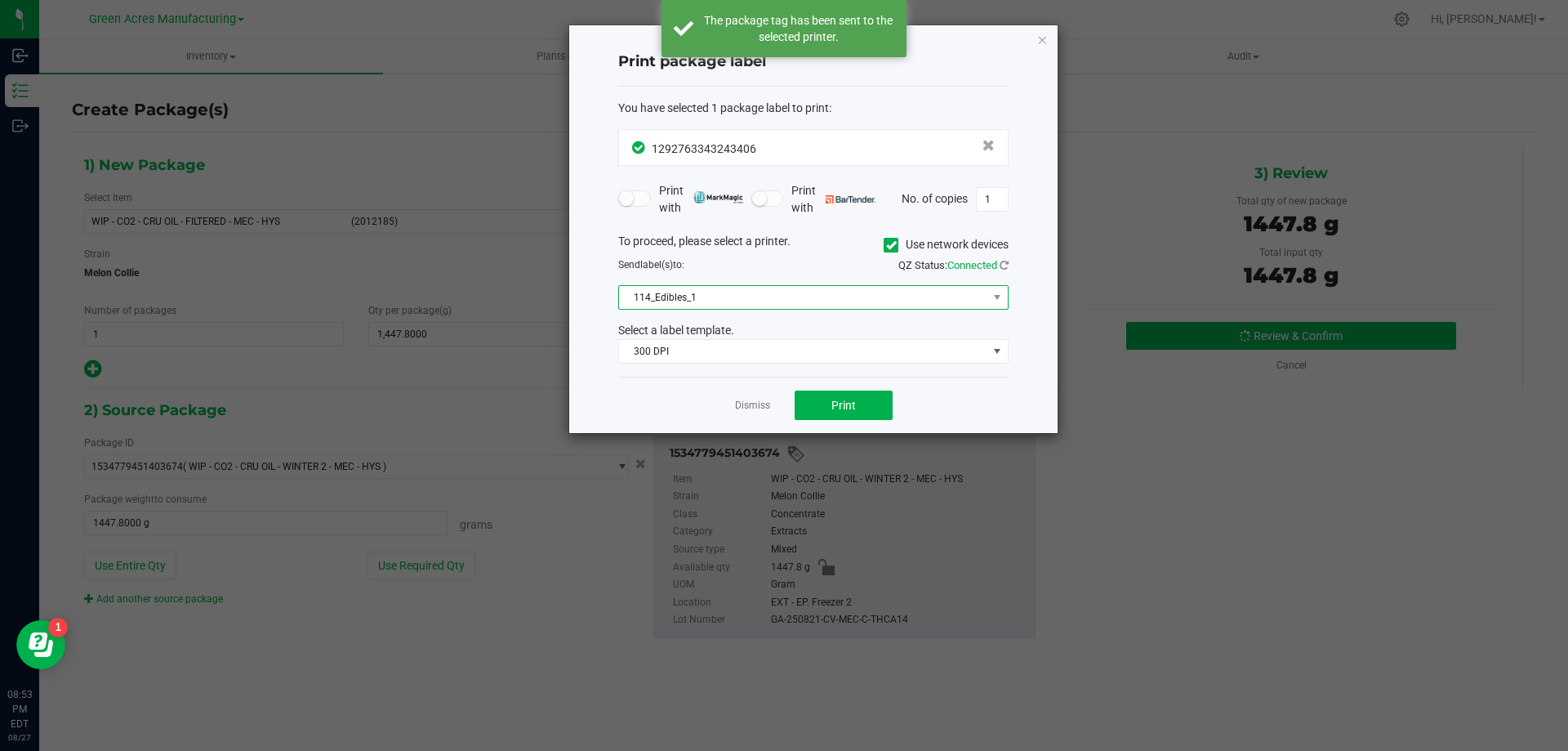
click at [870, 292] on span "114_Edibles_1" at bounding box center [803, 297] width 368 height 23
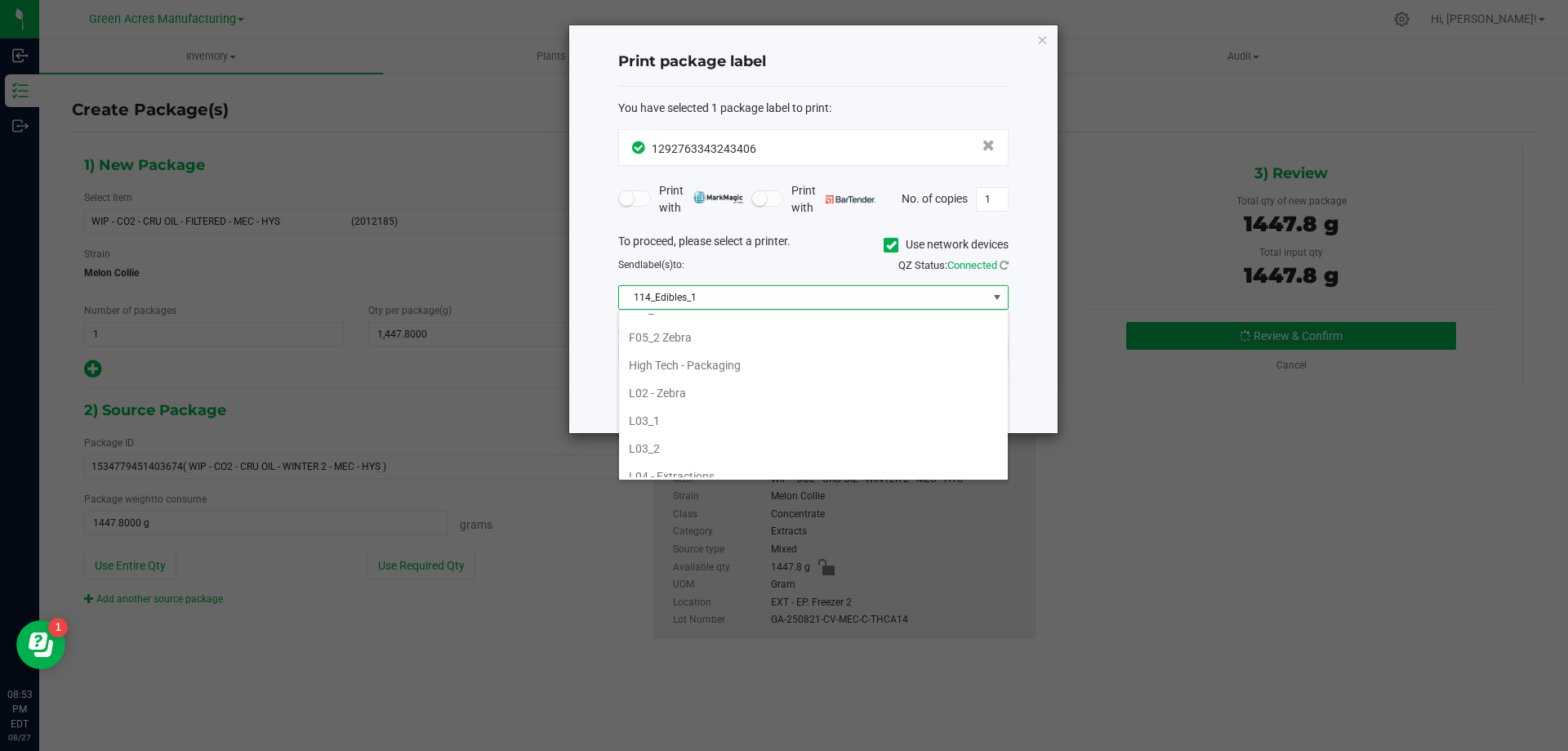
scroll to position [572, 0]
click at [670, 364] on li "L03_2" at bounding box center [813, 367] width 389 height 28
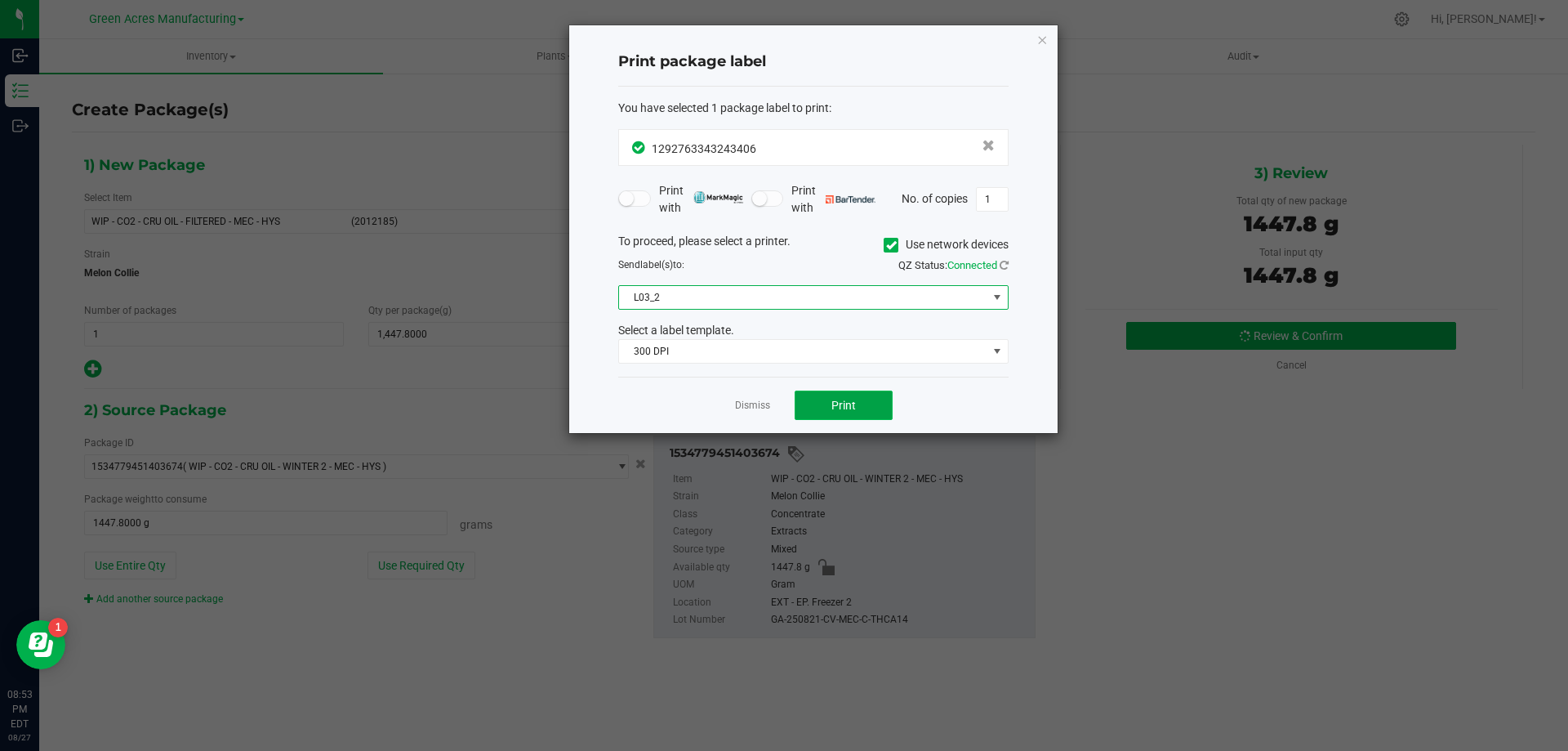
click at [822, 397] on button "Print" at bounding box center [843, 406] width 98 height 30
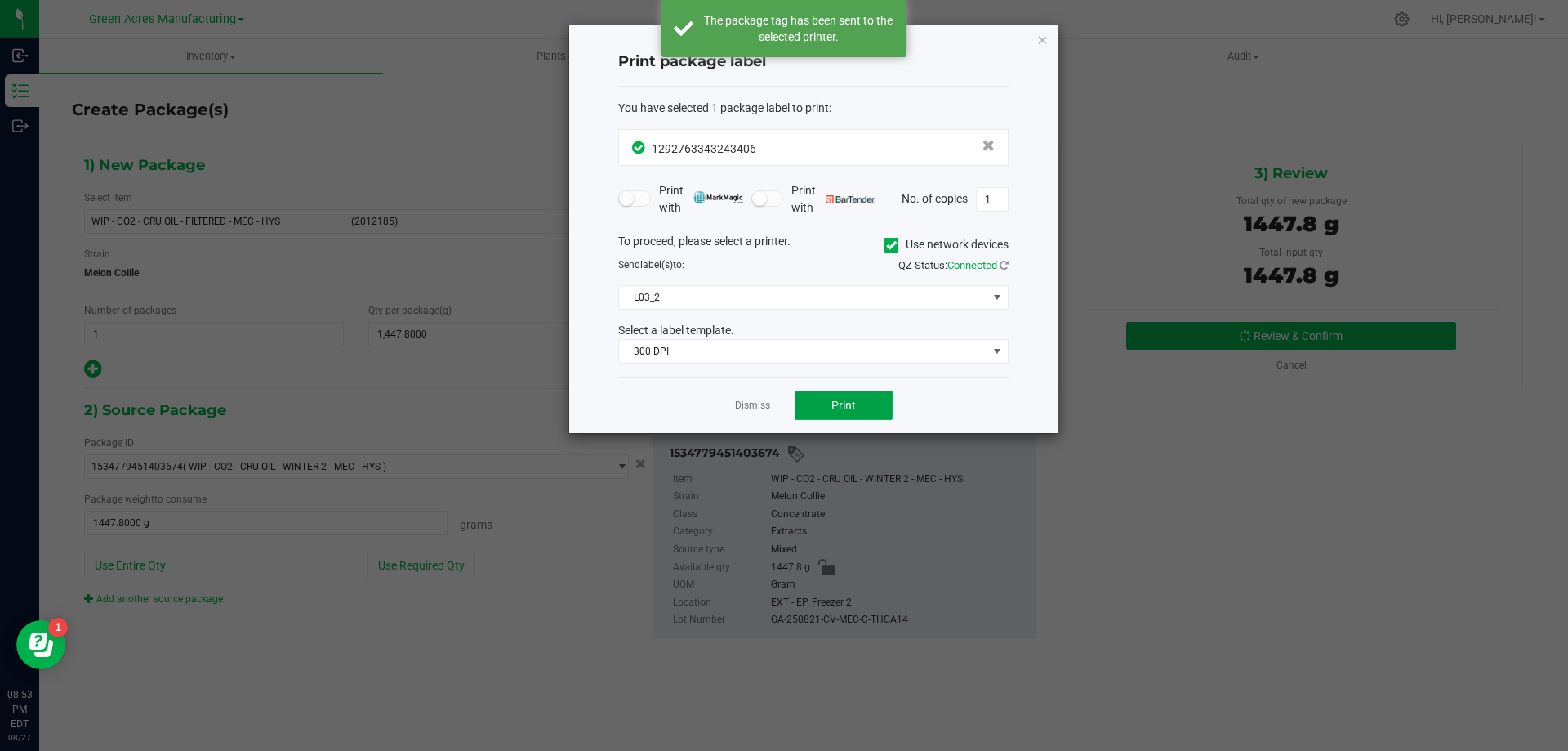
click at [825, 411] on button "Print" at bounding box center [843, 406] width 98 height 30
click at [825, 410] on button "Print" at bounding box center [843, 406] width 98 height 30
click at [821, 401] on button "Print" at bounding box center [843, 406] width 98 height 30
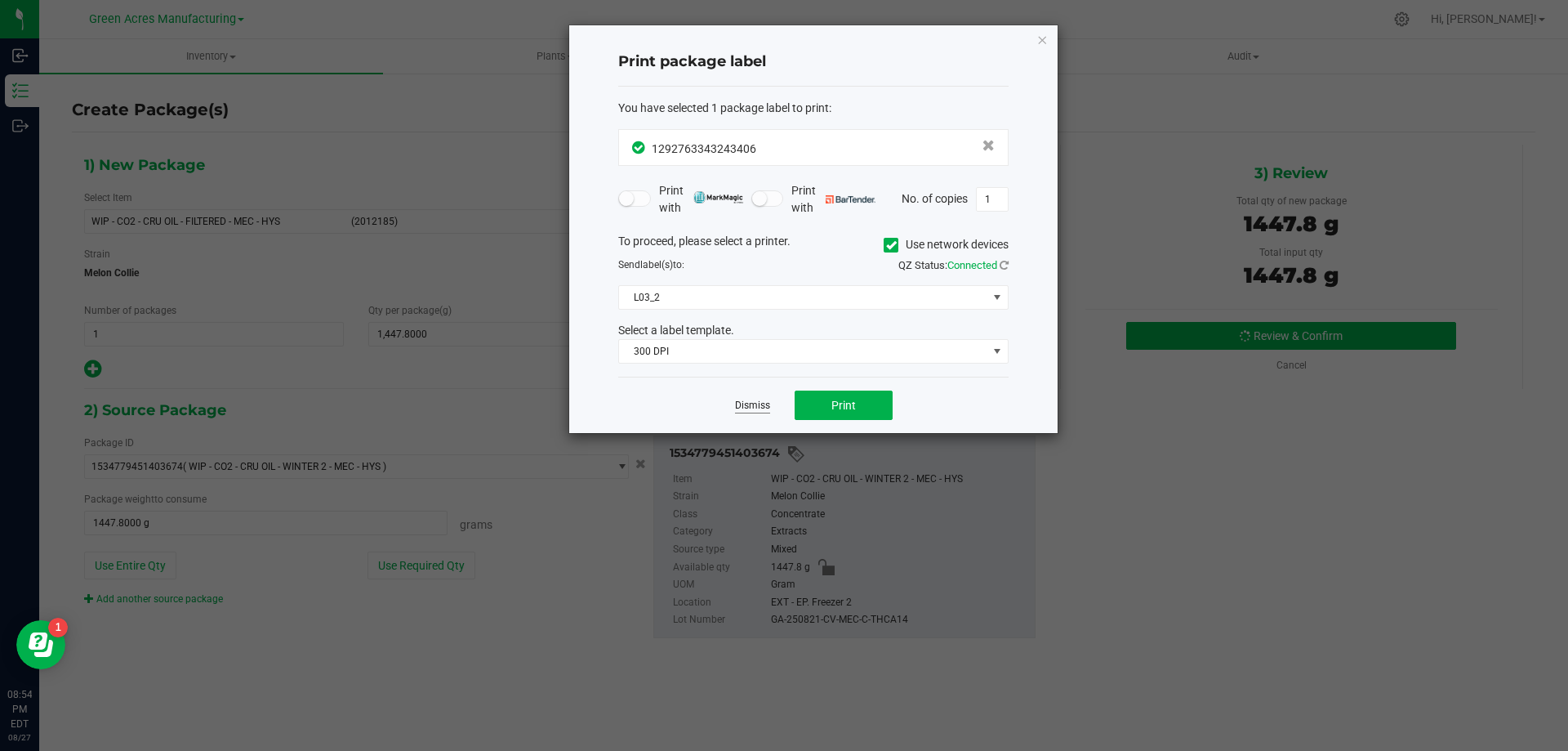
click at [748, 405] on link "Dismiss" at bounding box center [753, 405] width 36 height 14
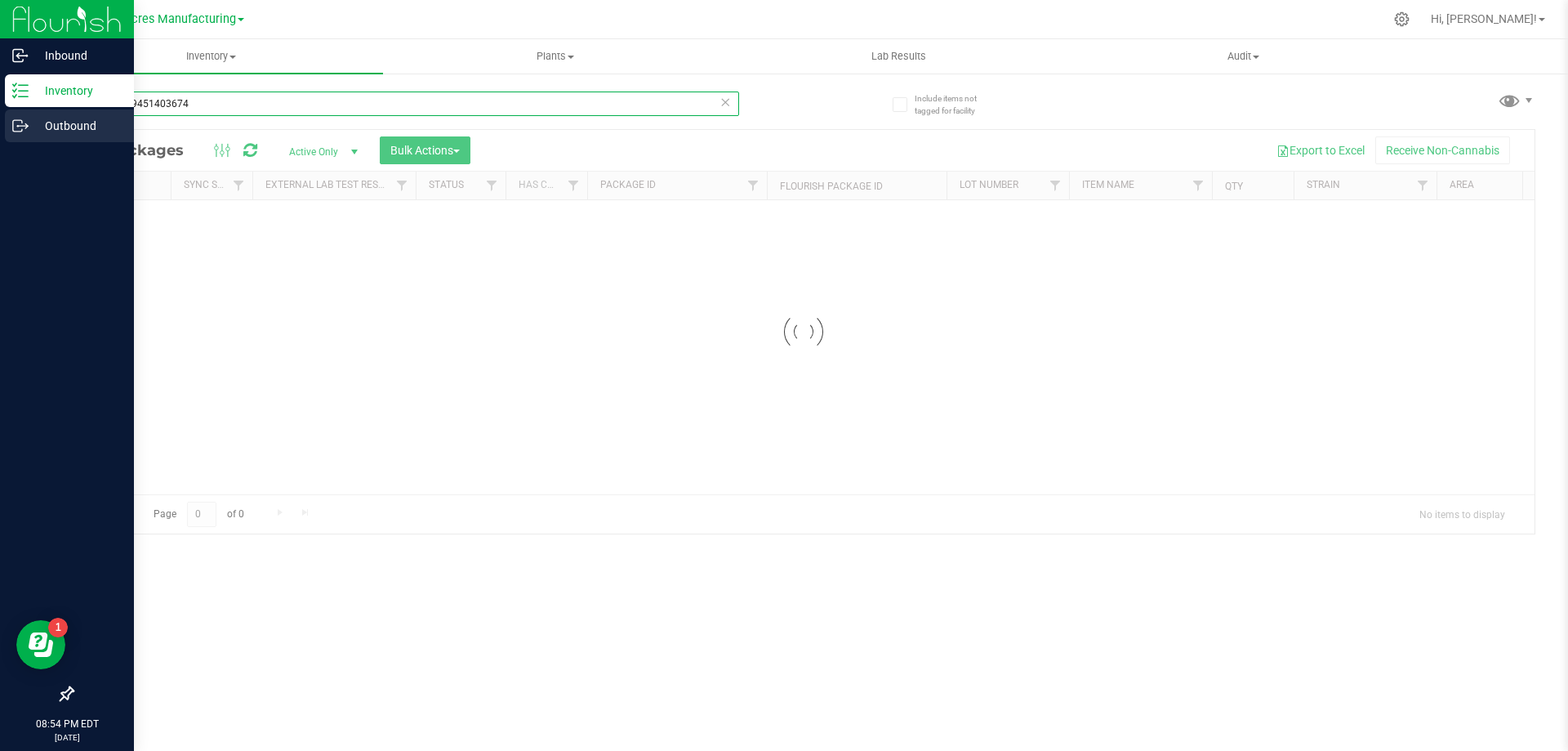
drag, startPoint x: 216, startPoint y: 102, endPoint x: 0, endPoint y: 121, distance: 216.8
click at [0, 121] on div "Inbound Inventory Outbound 08:54 PM EDT [DATE] 08/27 Green Acres Manufacturing …" at bounding box center [784, 375] width 1568 height 751
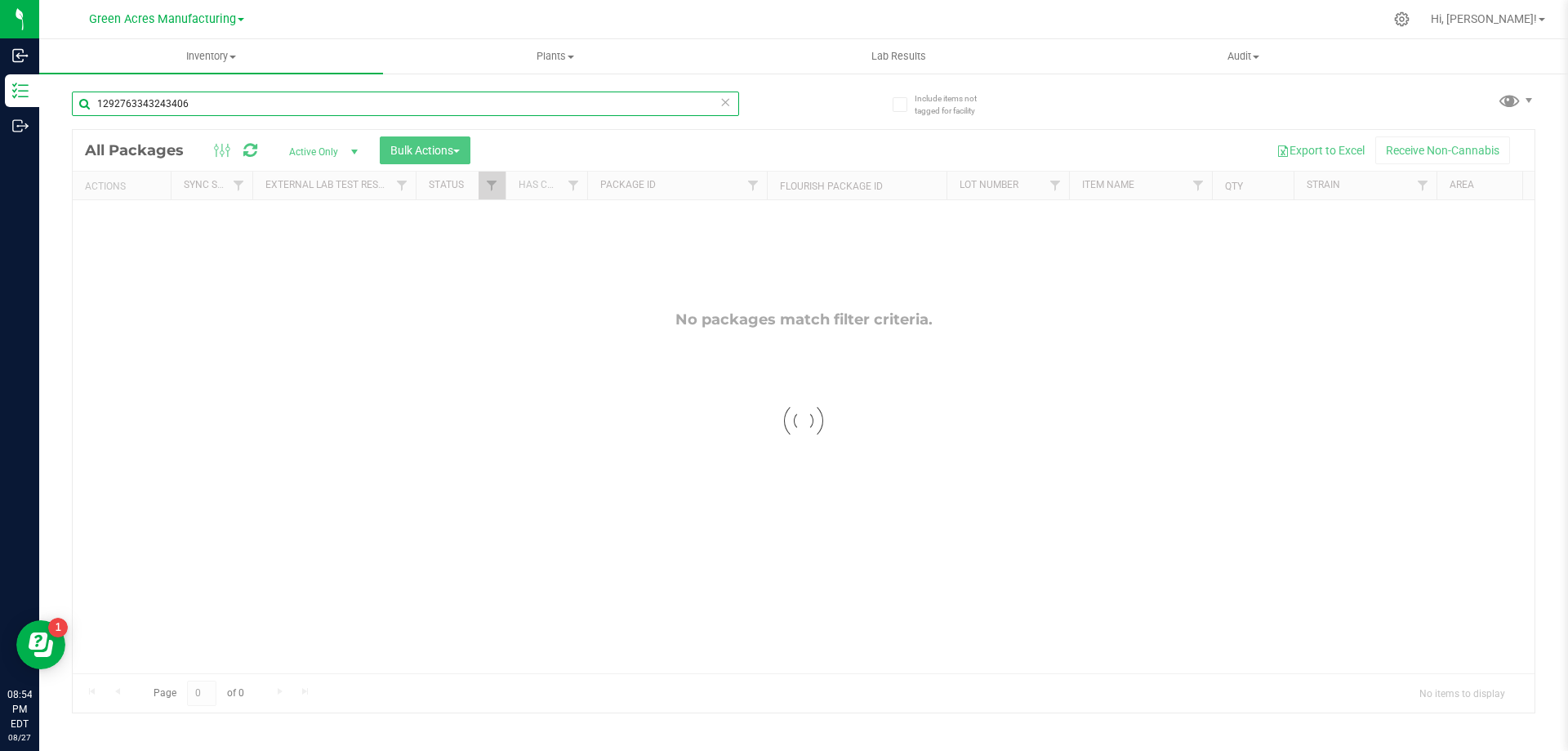
type input "1292763343243406"
